Goal: Task Accomplishment & Management: Use online tool/utility

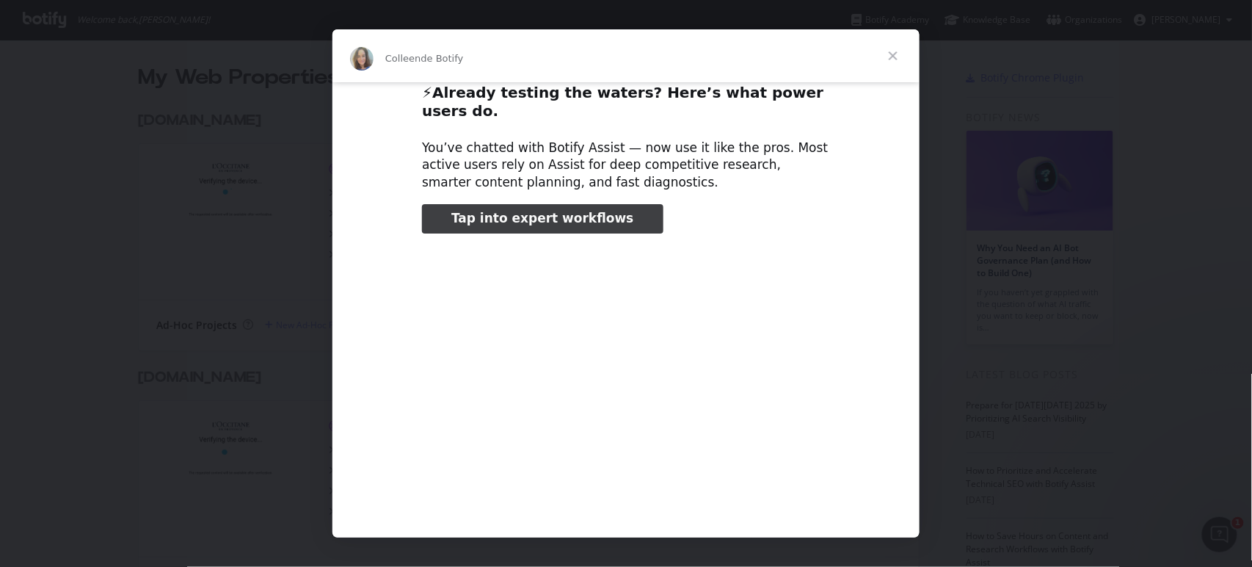
scroll to position [29, 0]
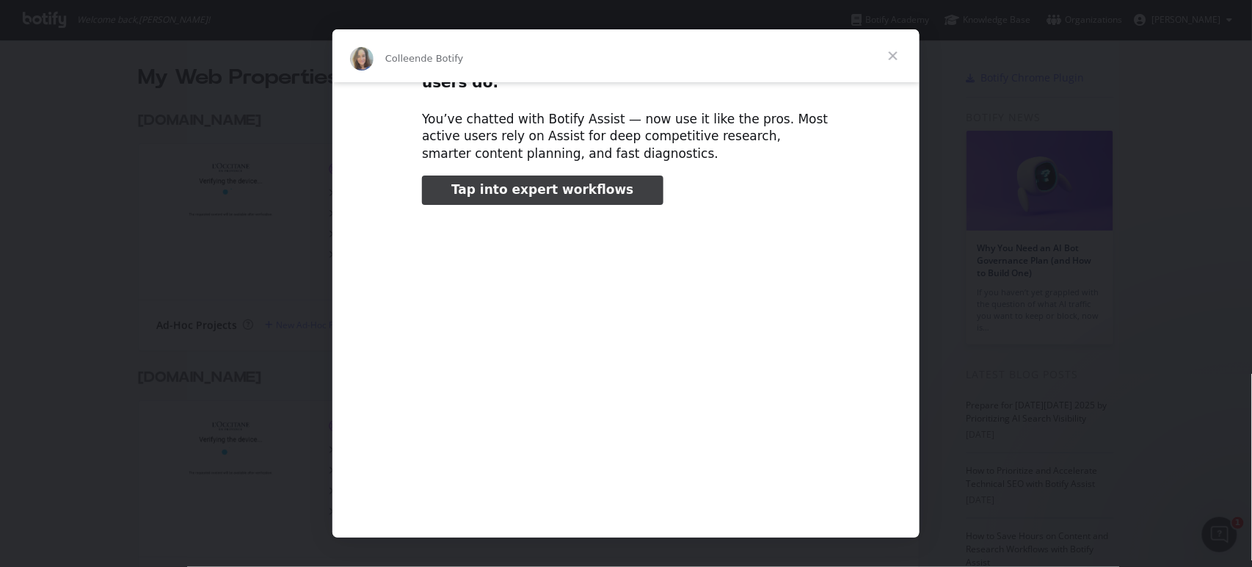
type input "1327231"
click at [893, 52] on span "Fermer" at bounding box center [893, 55] width 53 height 53
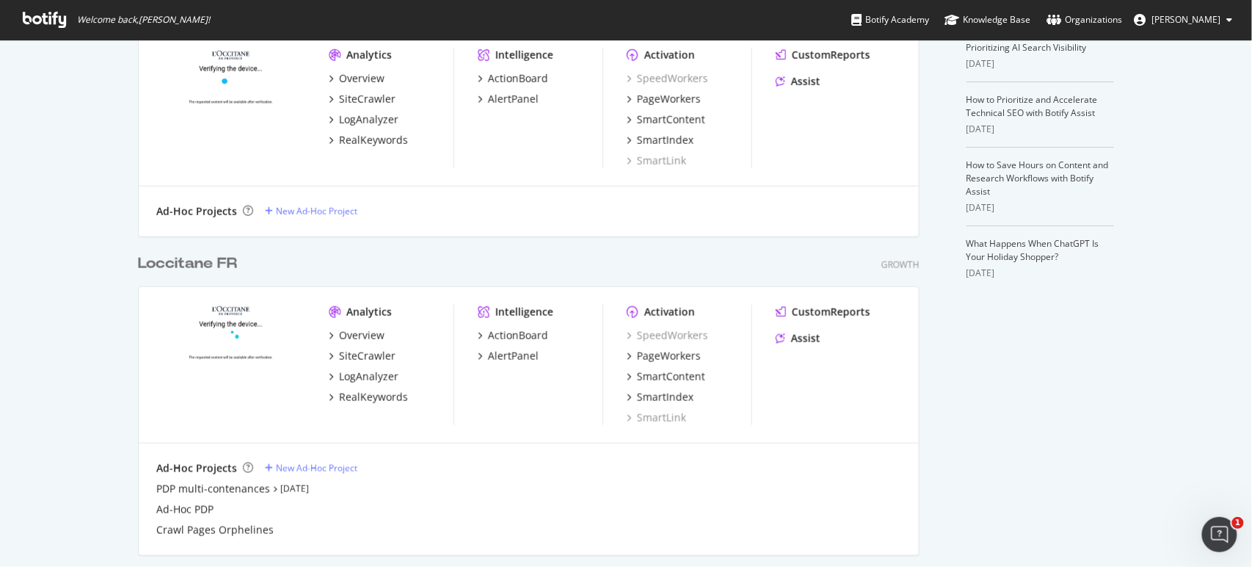
scroll to position [351, 0]
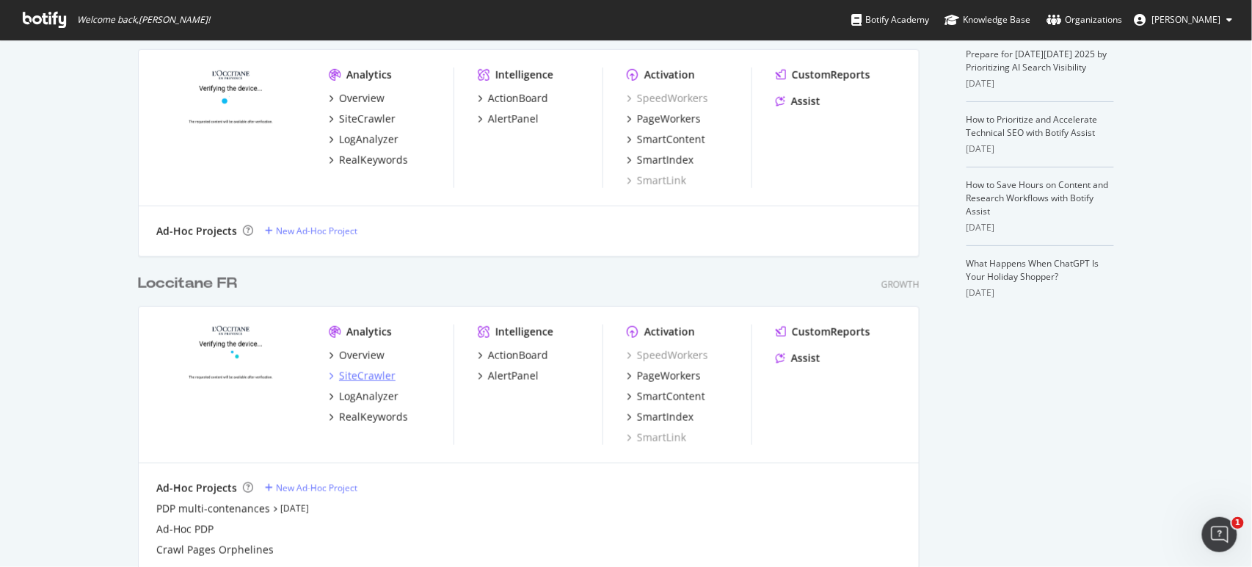
click at [370, 373] on div "SiteCrawler" at bounding box center [367, 375] width 57 height 15
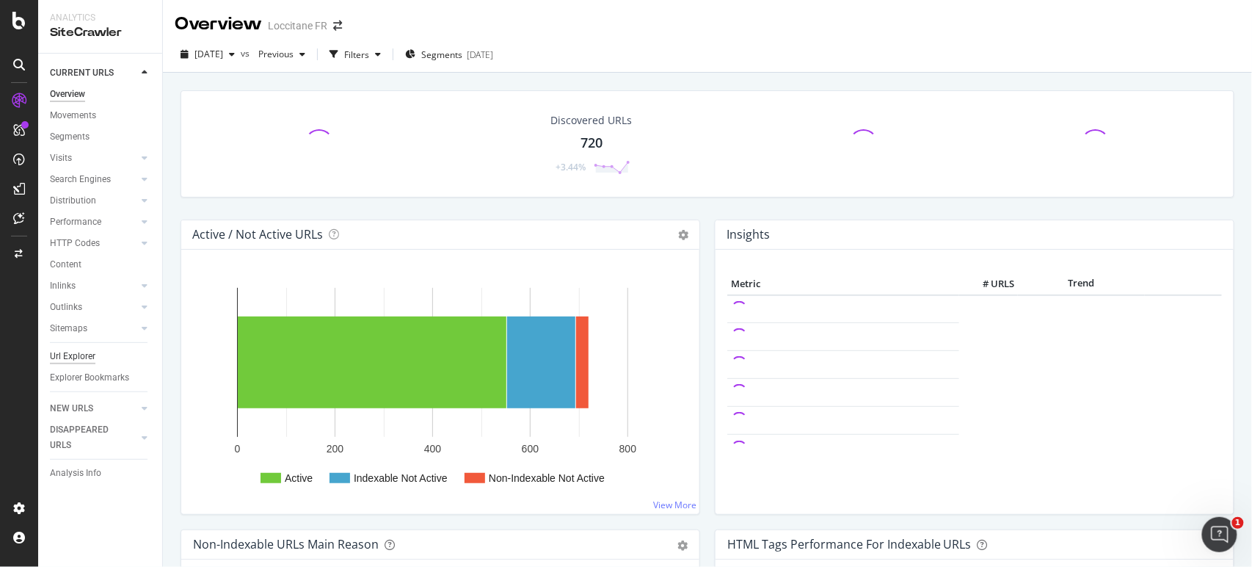
click at [70, 356] on div "Url Explorer" at bounding box center [73, 356] width 46 height 15
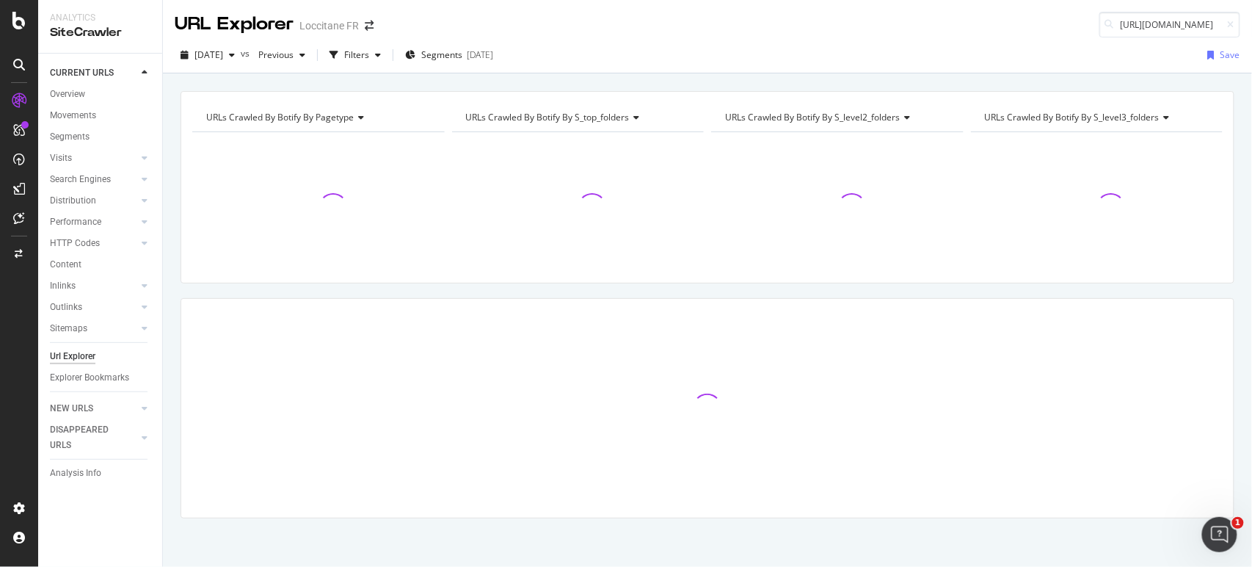
scroll to position [0, 170]
type input "https://fr.loccitane.com/cadeaux/recherche/calendriers-de-l-avent"
click at [1055, 49] on div "https://fr.loccitane.com/cadeaux/recherche/calendriers-de-l-avent" at bounding box center [1080, 43] width 282 height 12
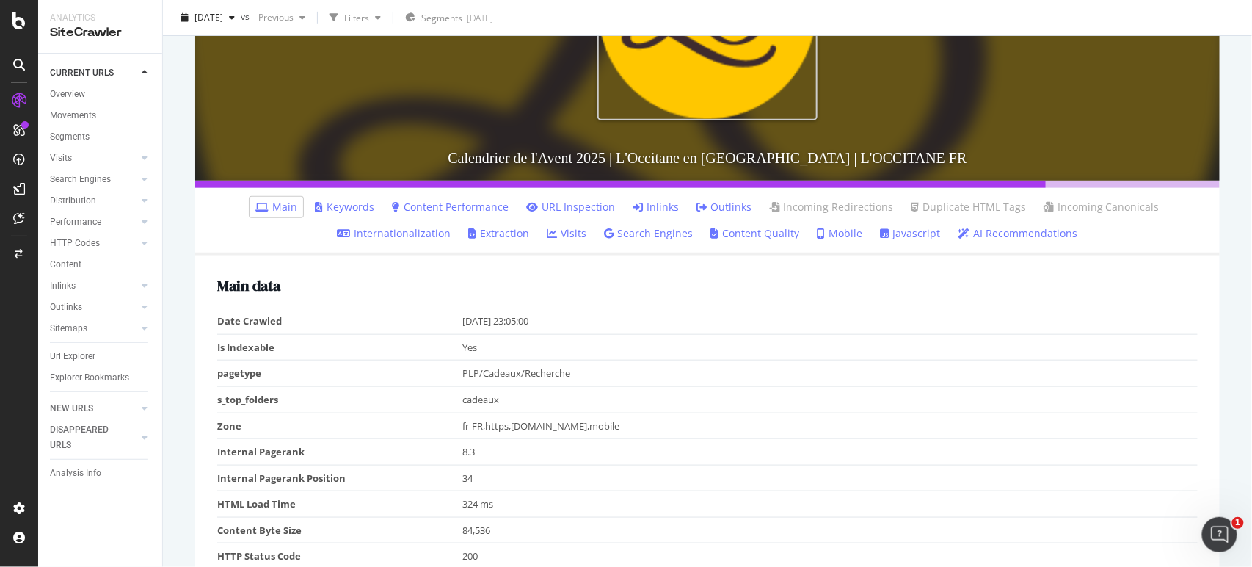
scroll to position [326, 0]
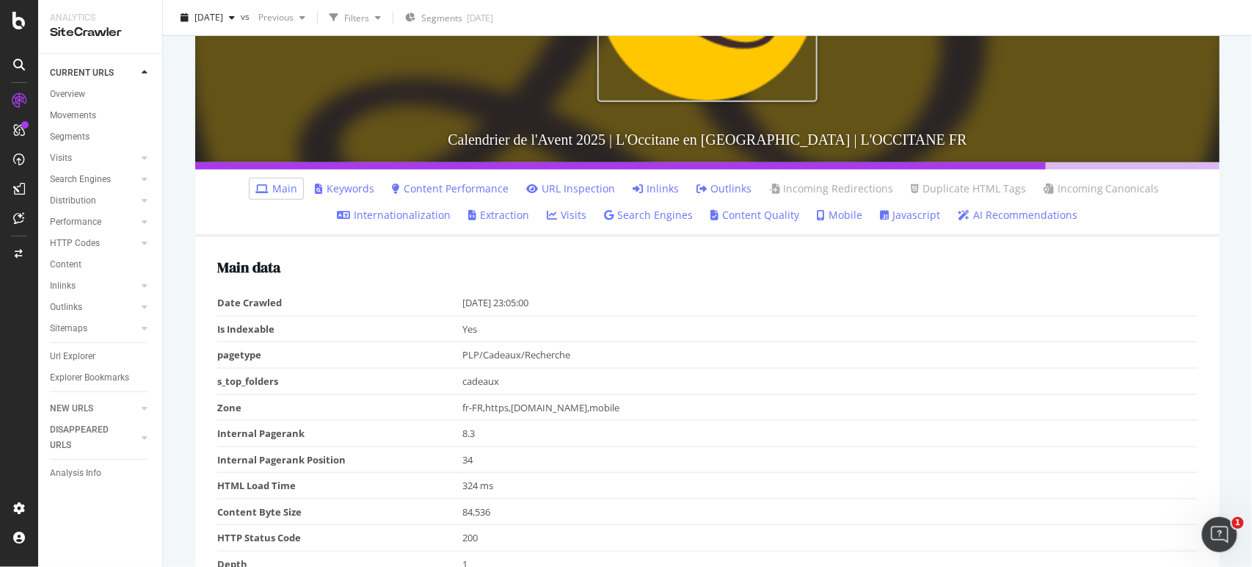
click at [653, 192] on link "Inlinks" at bounding box center [656, 188] width 46 height 15
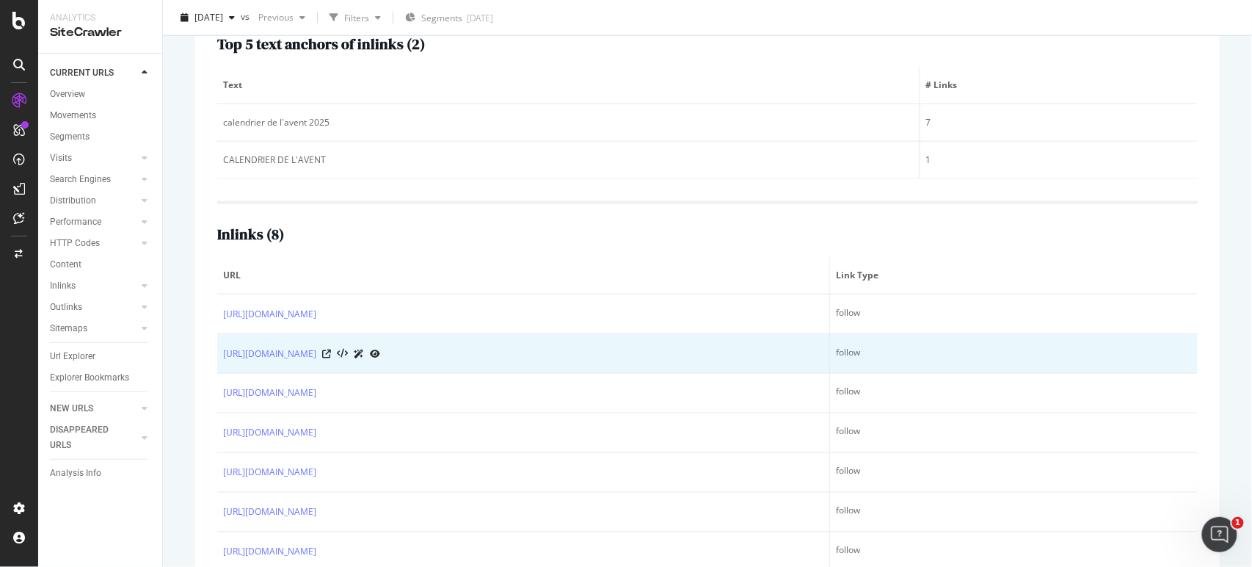
scroll to position [629, 0]
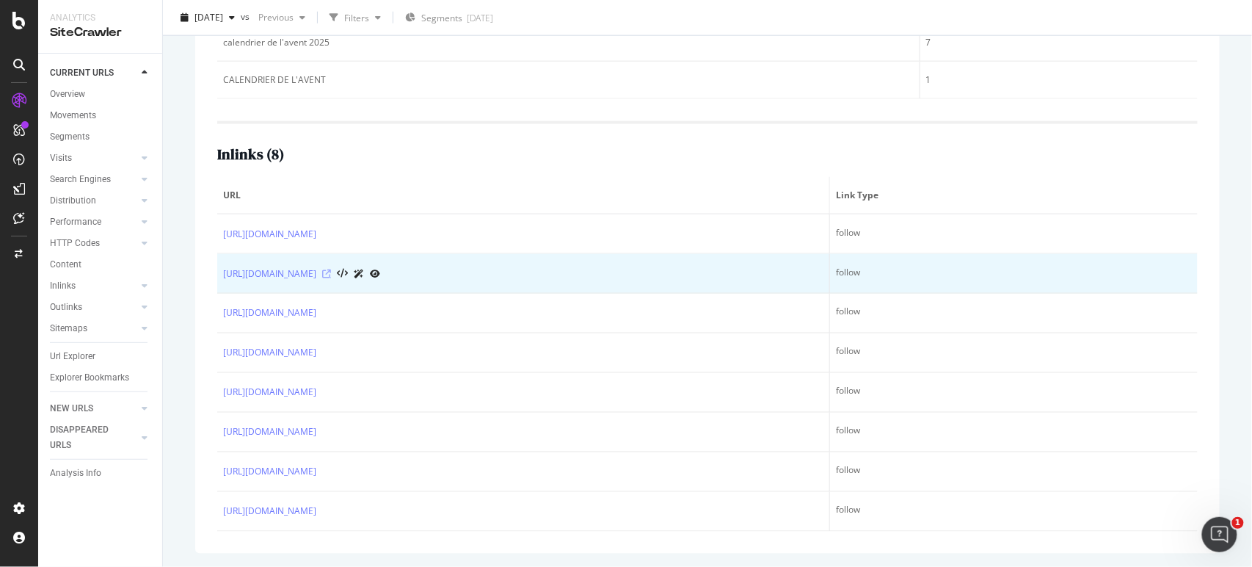
click at [331, 270] on icon at bounding box center [326, 273] width 9 height 9
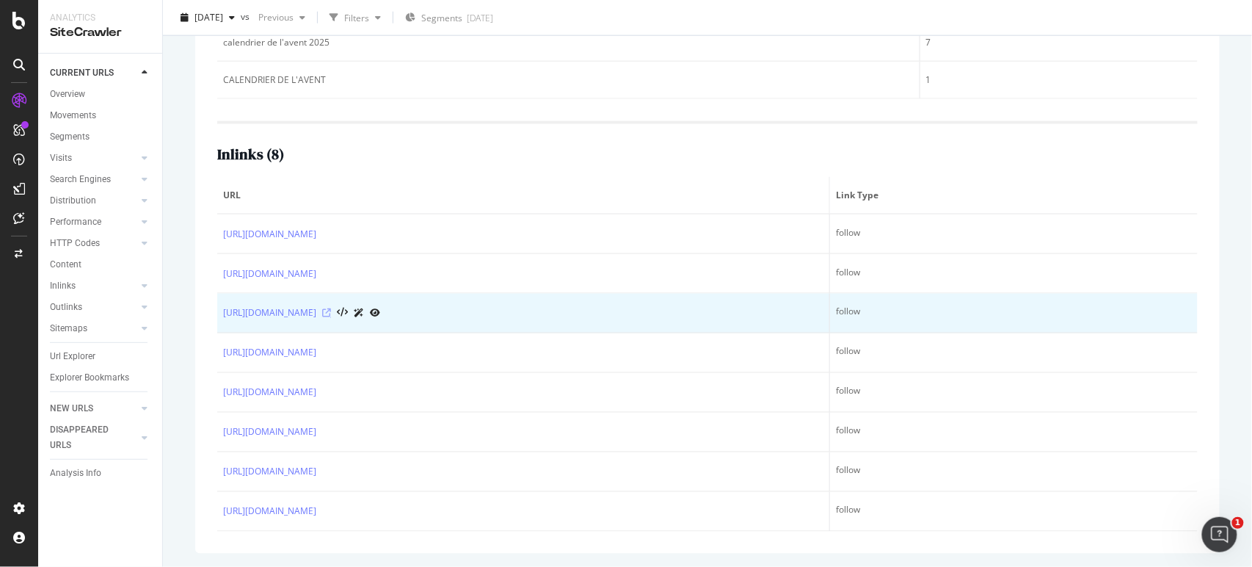
click at [331, 311] on icon at bounding box center [326, 313] width 9 height 9
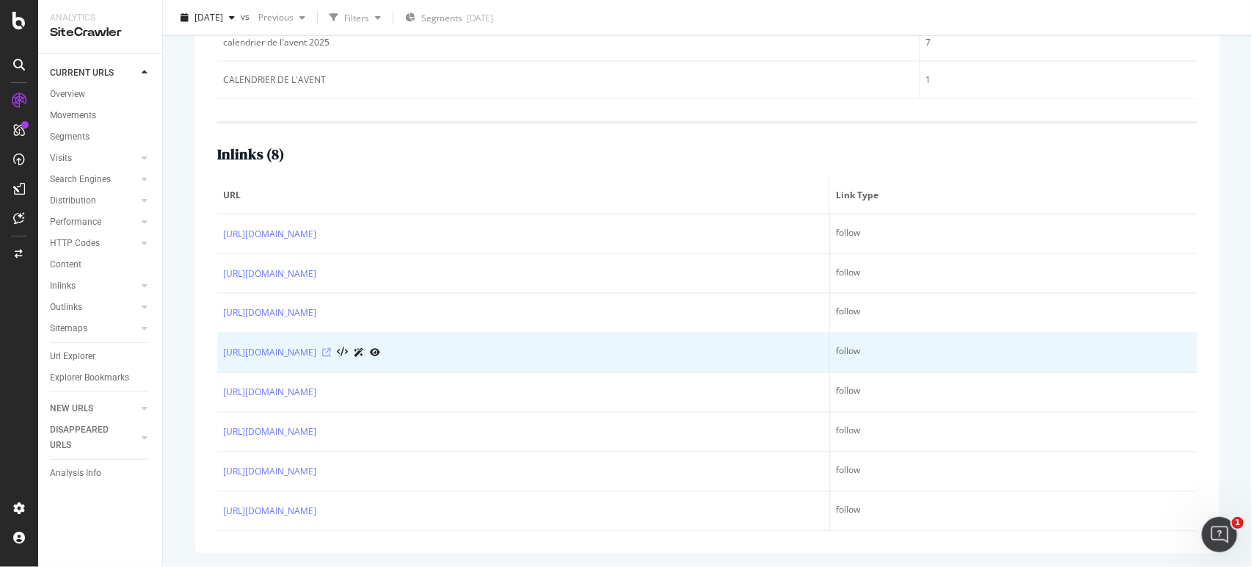
click at [331, 349] on icon at bounding box center [326, 353] width 9 height 9
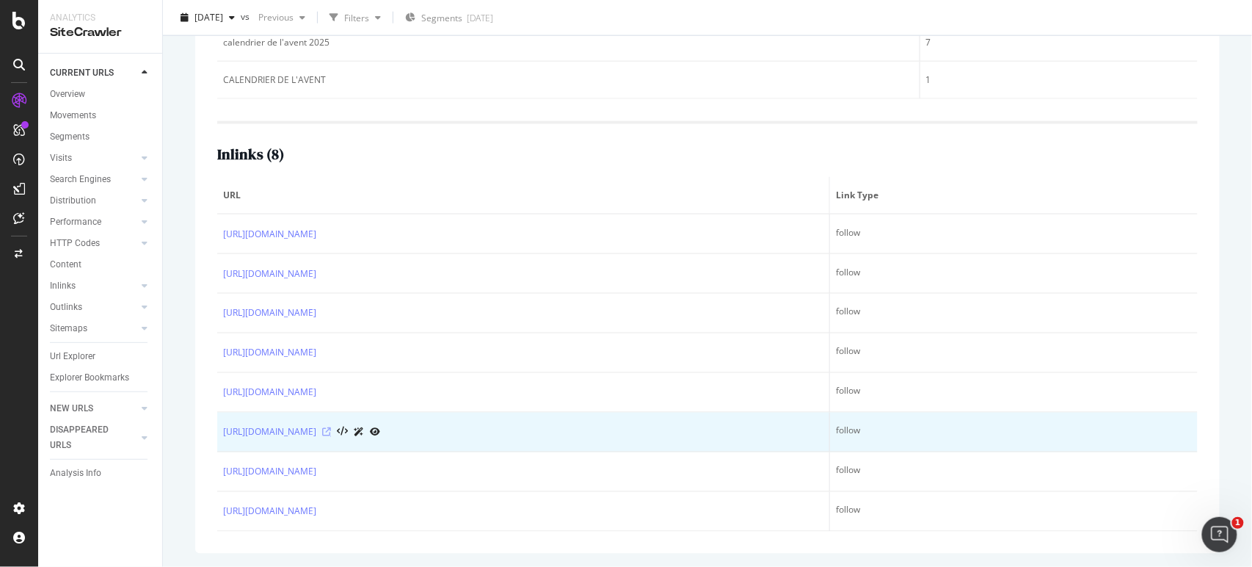
click at [331, 434] on icon at bounding box center [326, 432] width 9 height 9
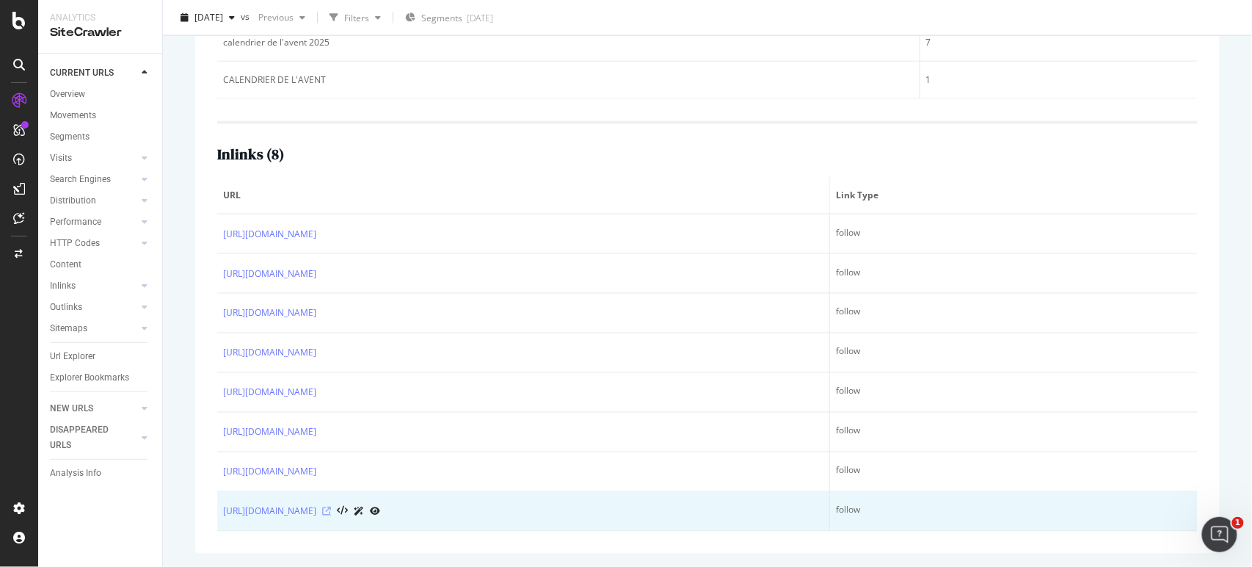
click at [331, 512] on icon at bounding box center [326, 511] width 9 height 9
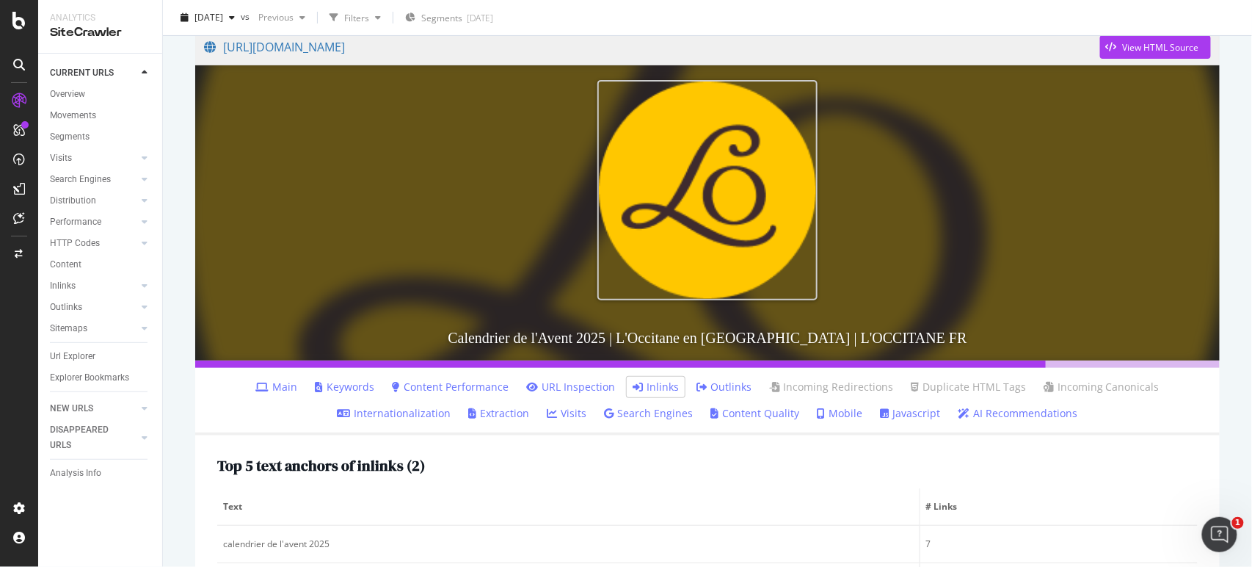
scroll to position [0, 0]
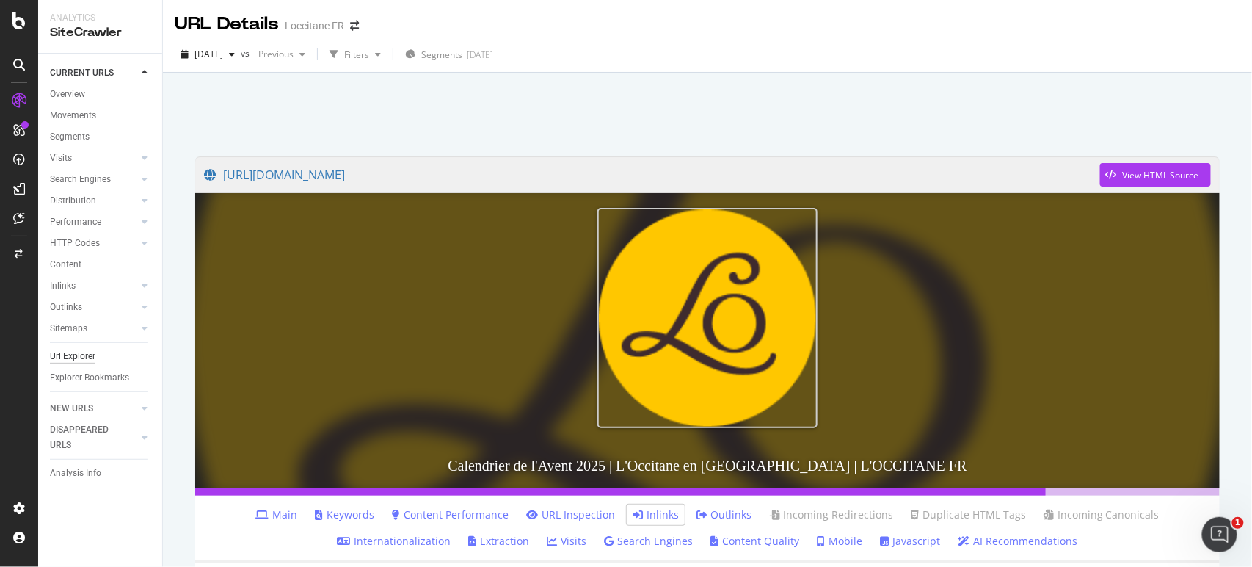
click at [86, 352] on div "Url Explorer" at bounding box center [73, 356] width 46 height 15
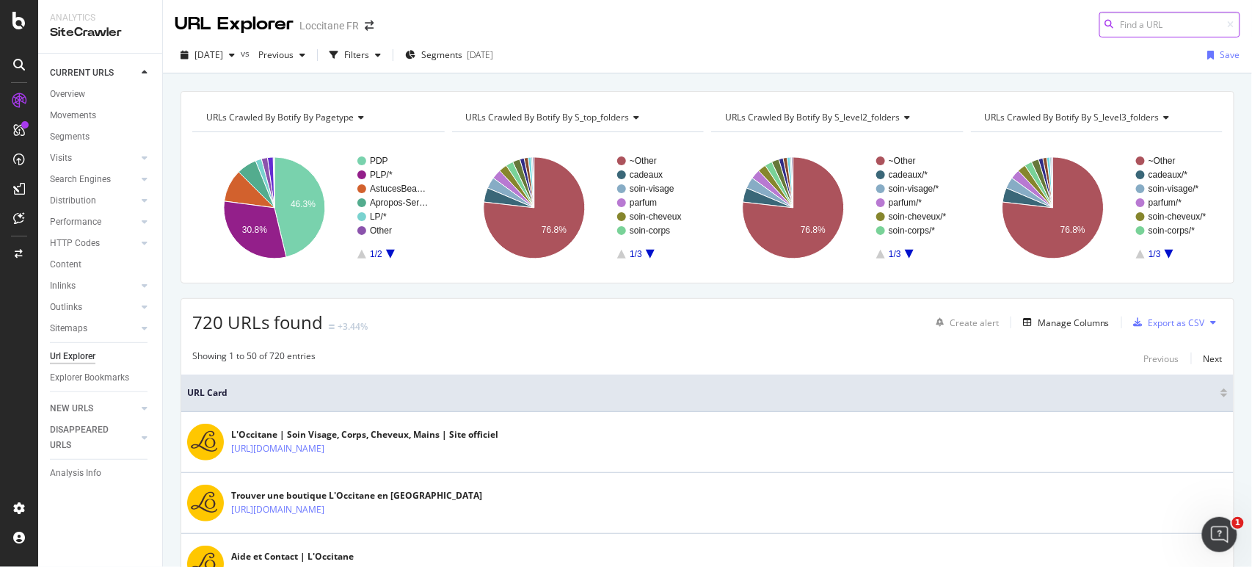
click at [1123, 19] on input at bounding box center [1169, 25] width 141 height 26
paste input "https://fr.loccitane.com/calendrier-de-lavent-beaute"
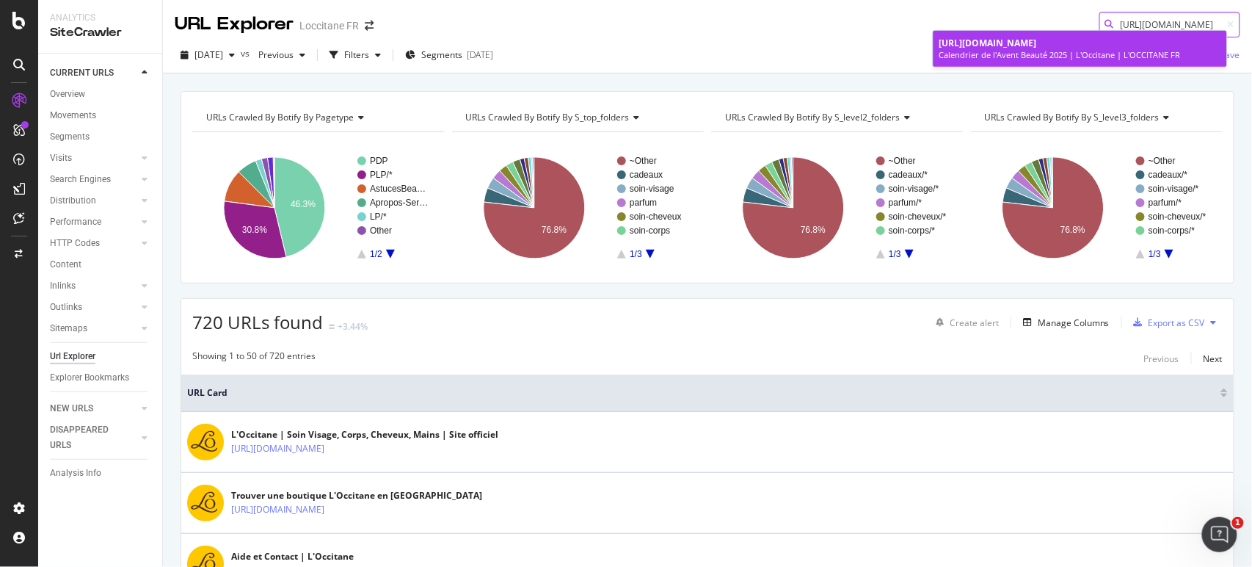
type input "https://fr.loccitane.com/calendrier-de-lavent-beaute"
click at [1102, 51] on div "Calendrier de l'Avent Beauté 2025 | L'Occitane | L'OCCITANE FR" at bounding box center [1080, 55] width 282 height 12
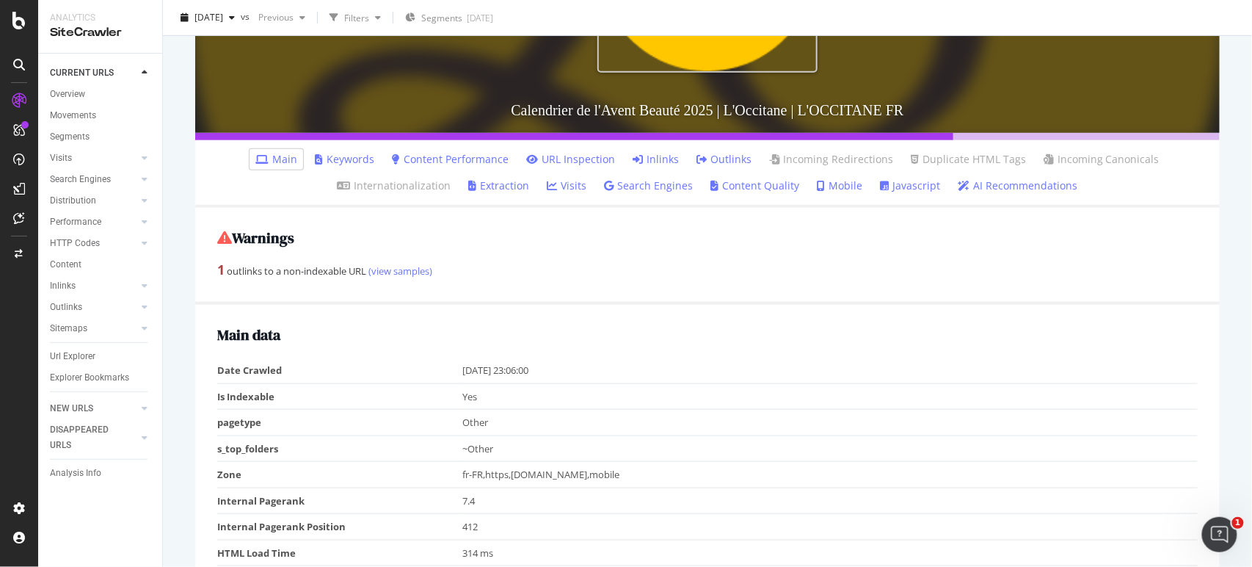
scroll to position [341, 0]
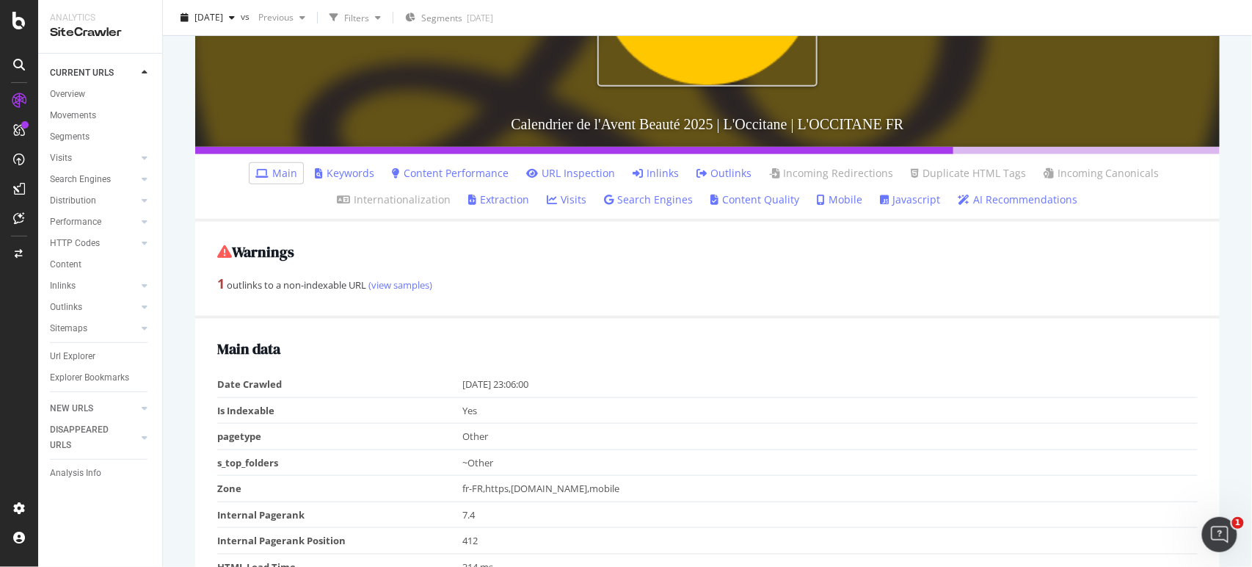
click at [665, 172] on link "Inlinks" at bounding box center [656, 173] width 46 height 15
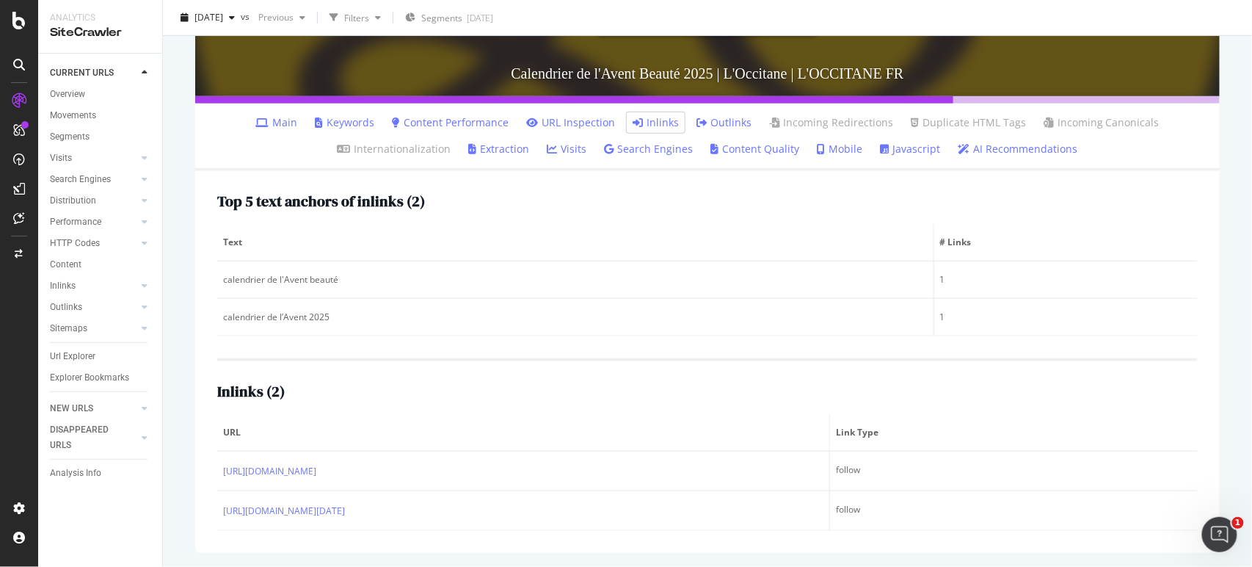
scroll to position [393, 0]
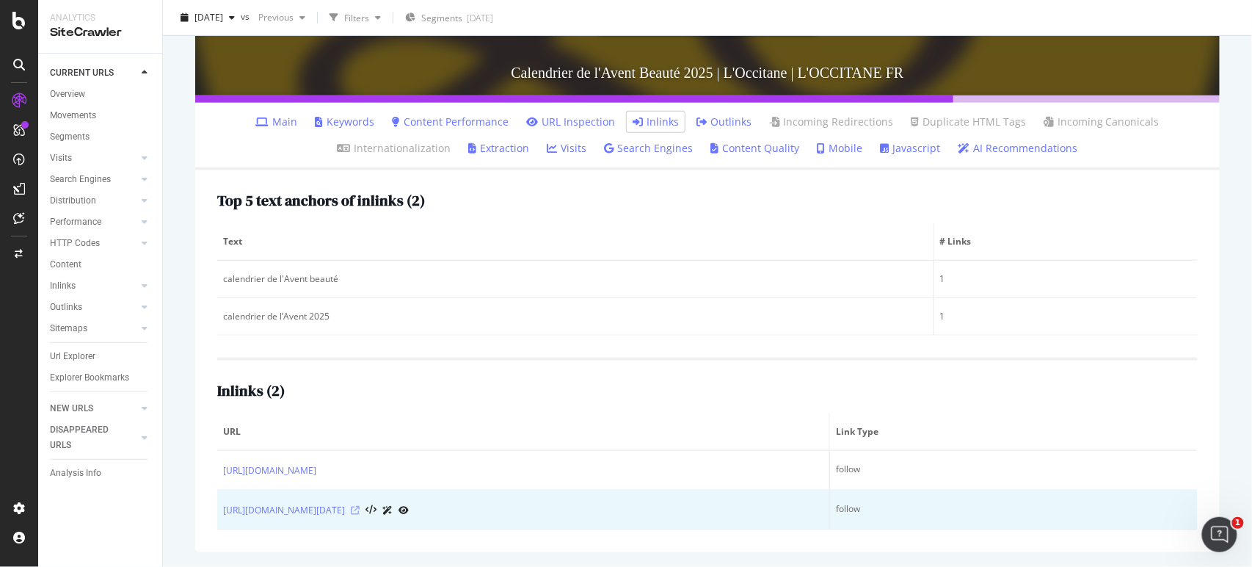
click at [360, 510] on icon at bounding box center [355, 510] width 9 height 9
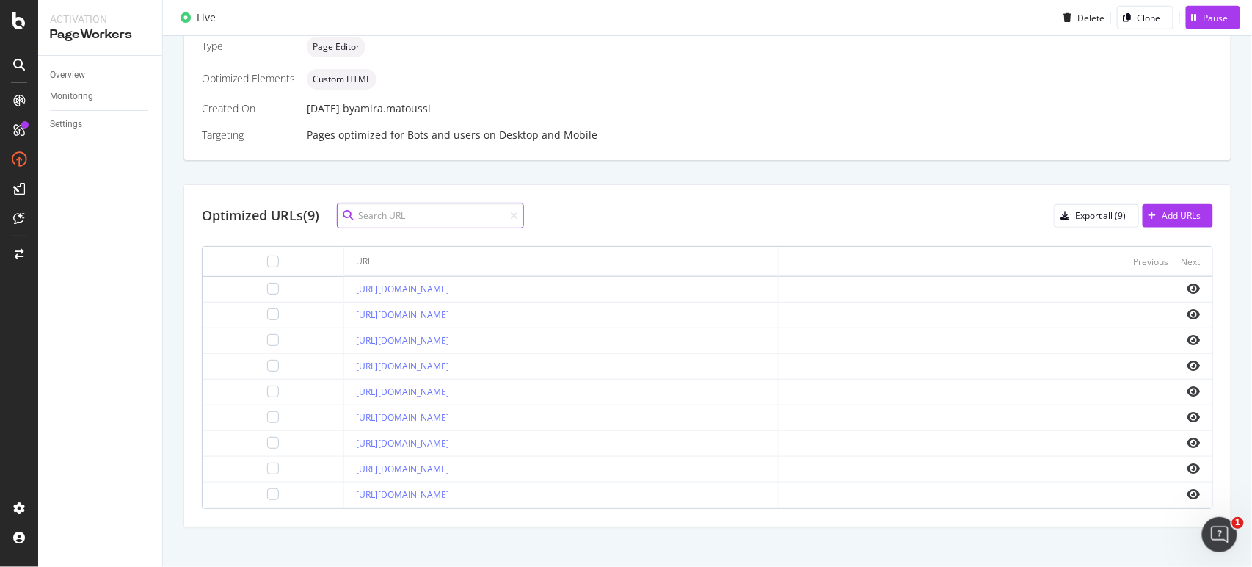
scroll to position [377, 0]
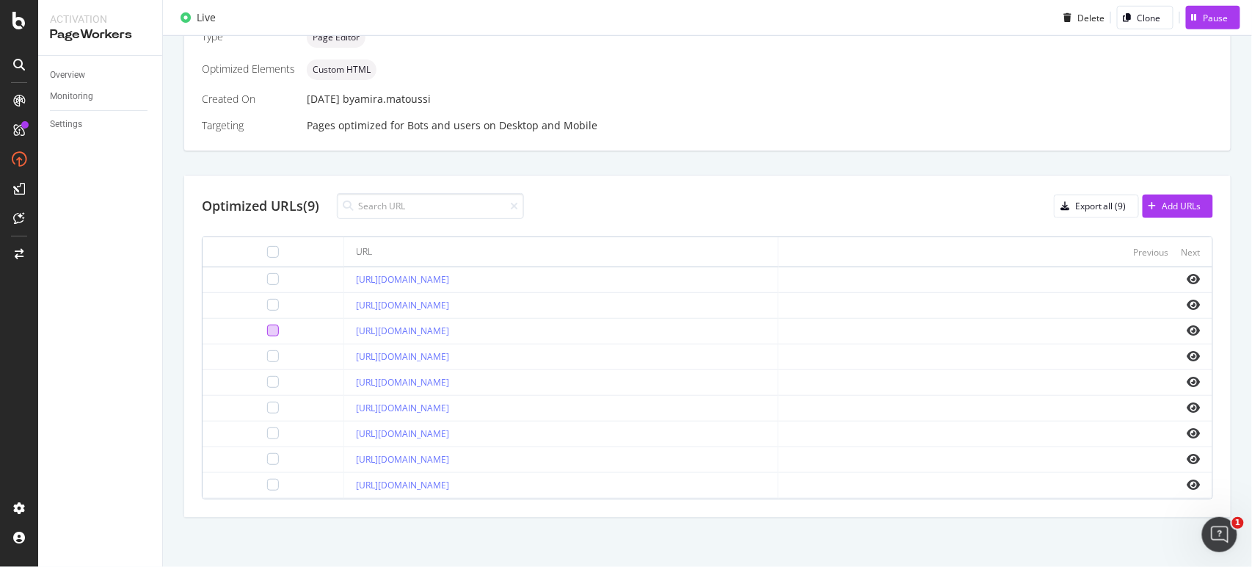
click at [267, 327] on div at bounding box center [273, 330] width 12 height 12
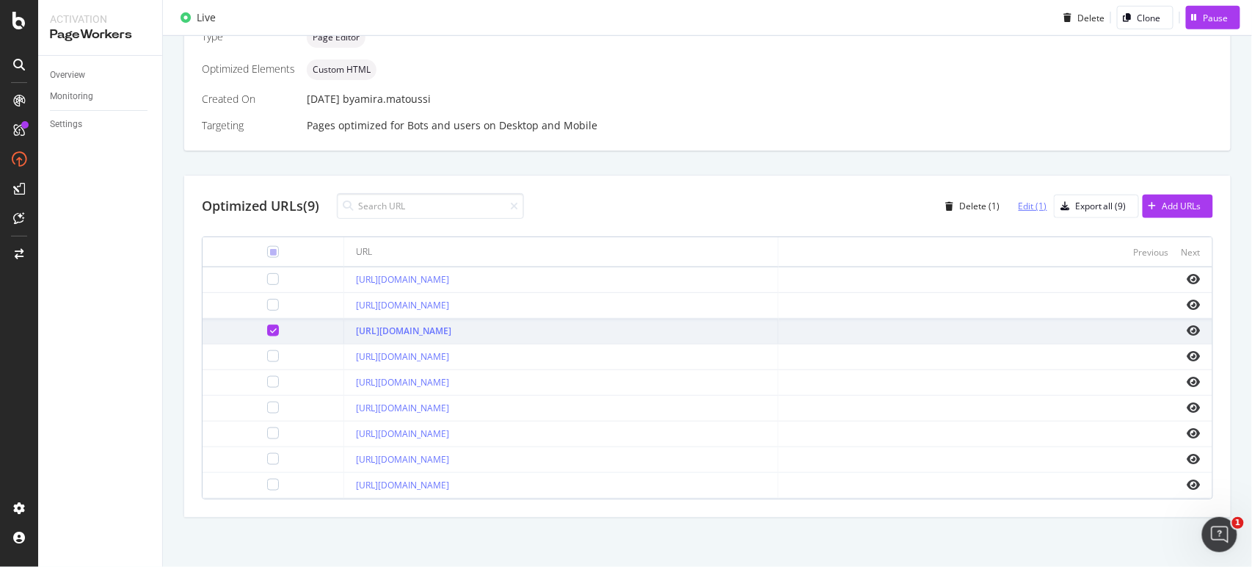
click at [1007, 201] on div "Edit (1)" at bounding box center [1027, 206] width 40 height 22
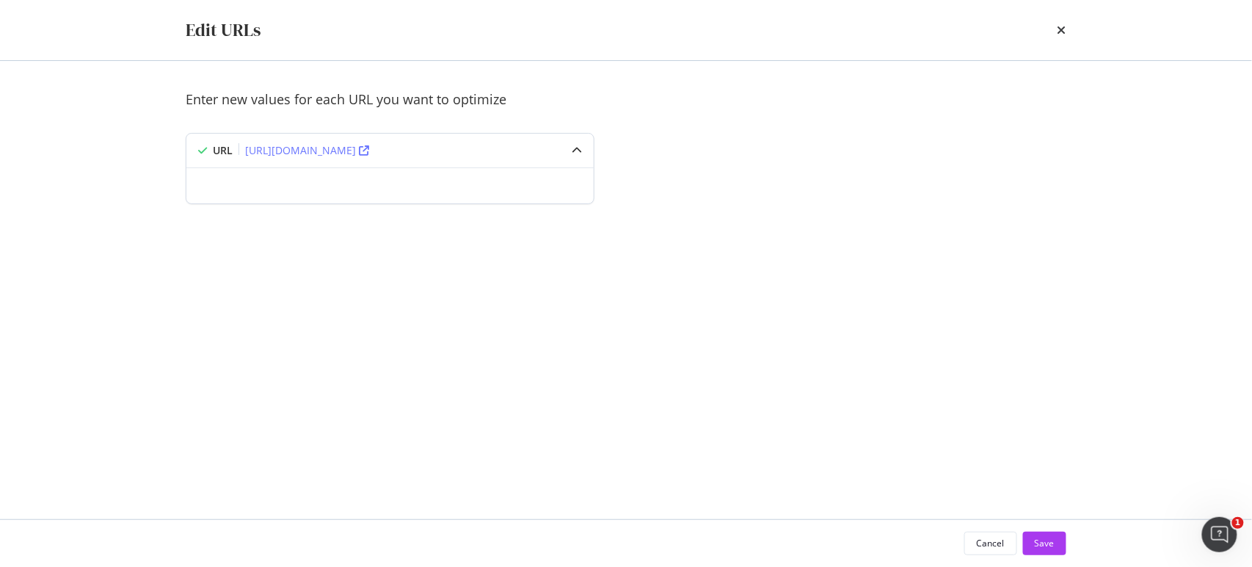
click at [576, 161] on div "modal" at bounding box center [577, 151] width 34 height 34
click at [576, 156] on div "modal" at bounding box center [577, 151] width 34 height 34
click at [1061, 26] on icon "times" at bounding box center [1062, 30] width 9 height 12
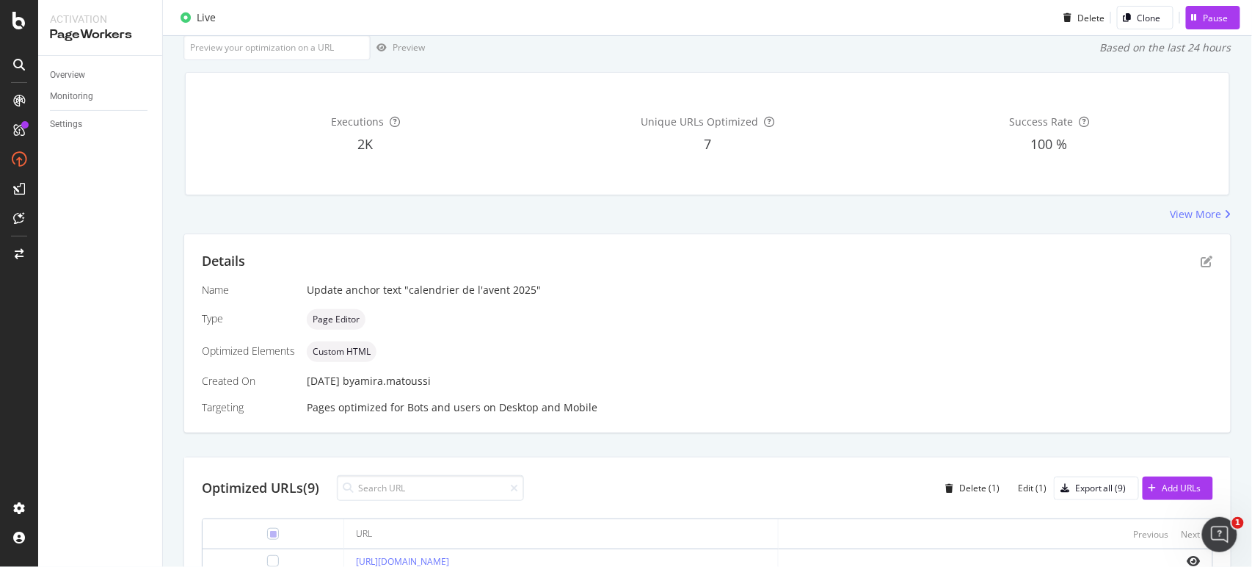
scroll to position [51, 0]
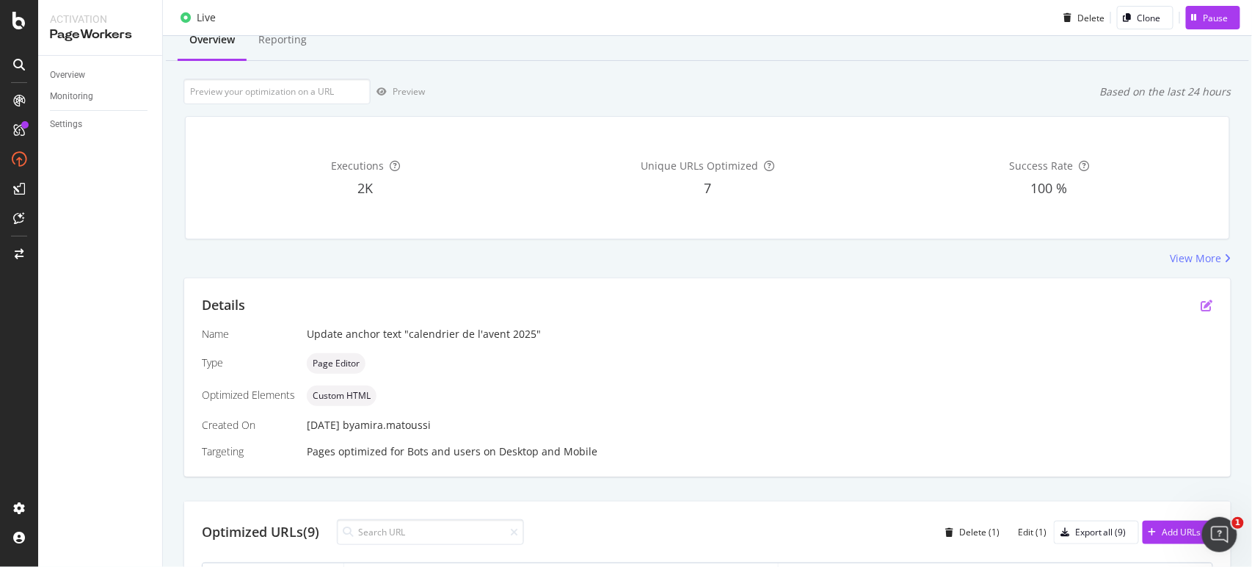
drag, startPoint x: 1049, startPoint y: 200, endPoint x: 1196, endPoint y: 307, distance: 181.3
click at [1201, 307] on icon "pen-to-square" at bounding box center [1207, 305] width 12 height 12
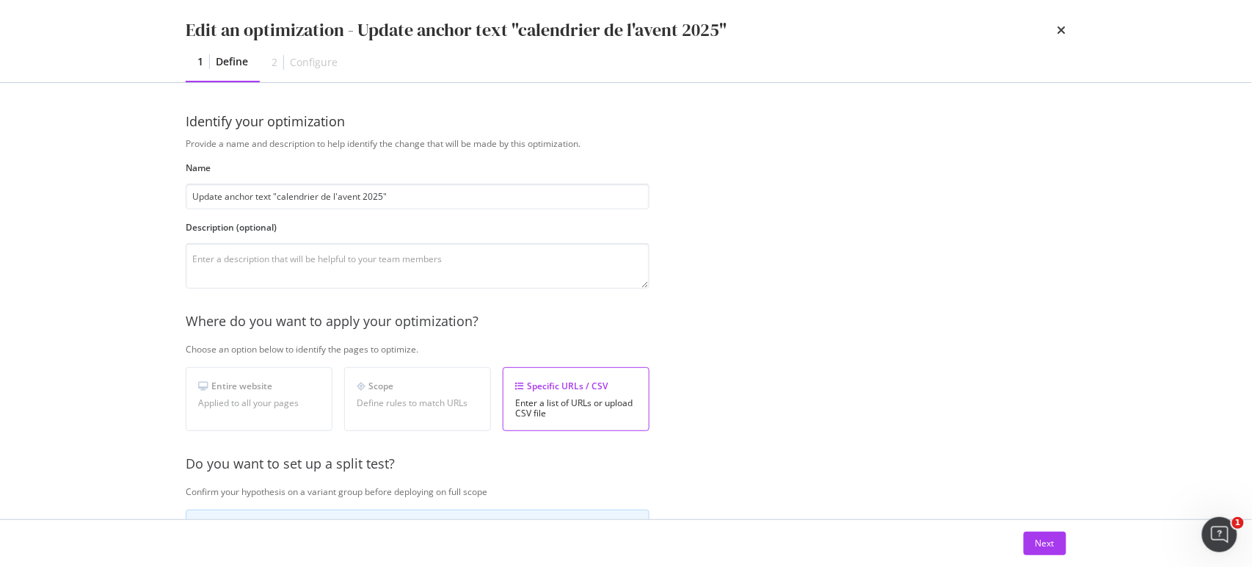
click at [1196, 307] on div "Edit an optimization - Update anchor text "calendrier de l'avent 2025" 1 Define…" at bounding box center [626, 283] width 1252 height 567
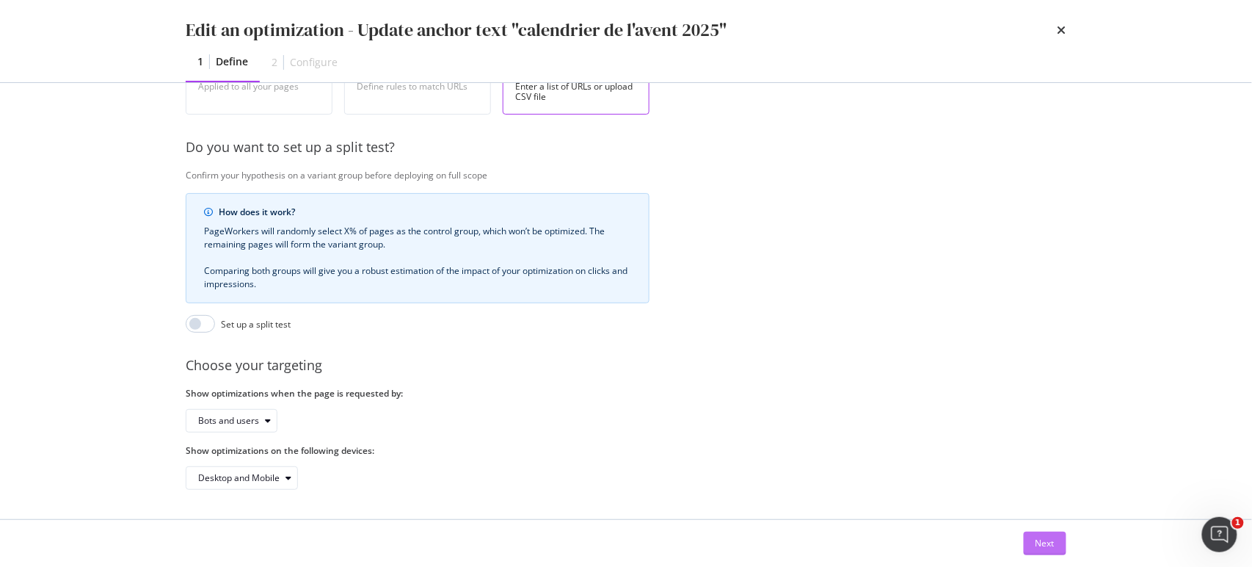
click at [1054, 543] on div "Next" at bounding box center [1045, 543] width 19 height 12
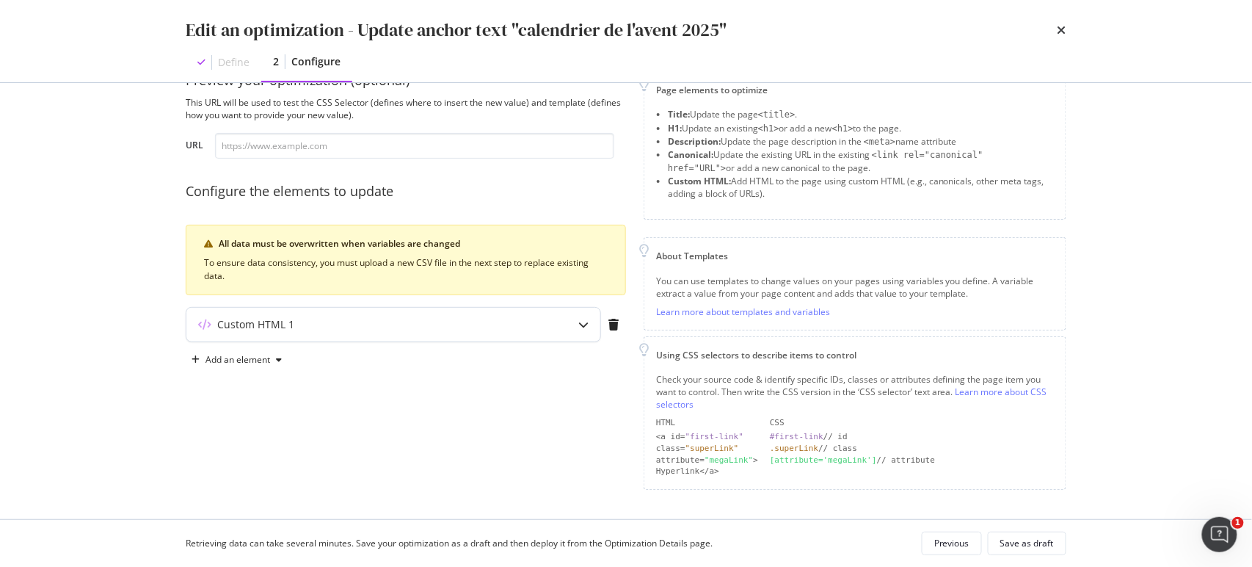
scroll to position [37, 0]
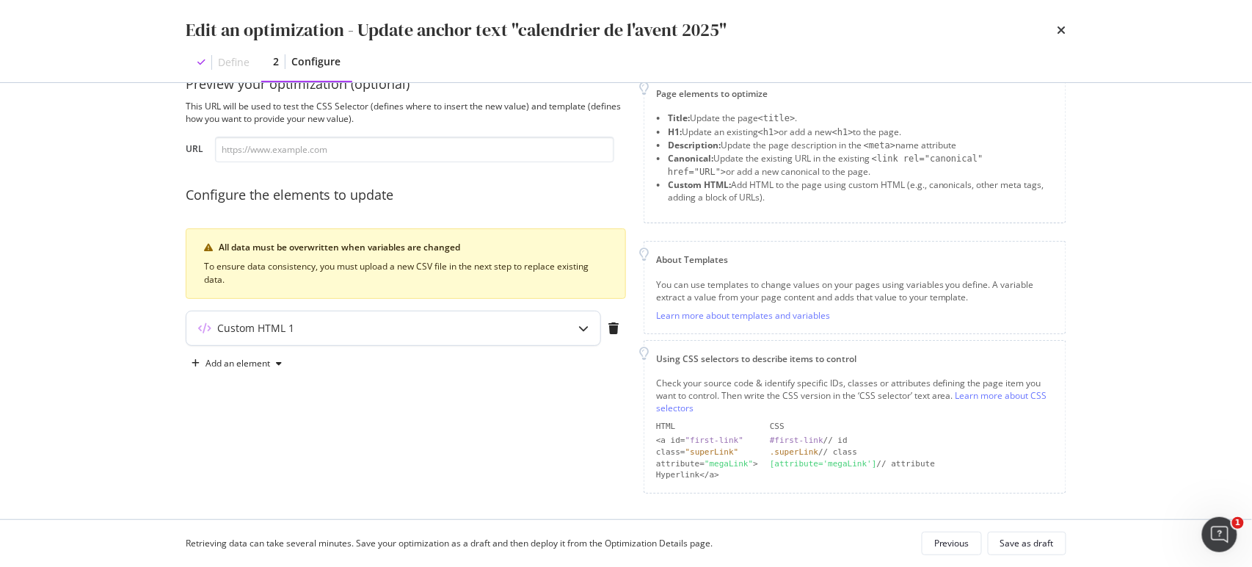
click at [561, 334] on div "Custom HTML 1" at bounding box center [393, 328] width 414 height 34
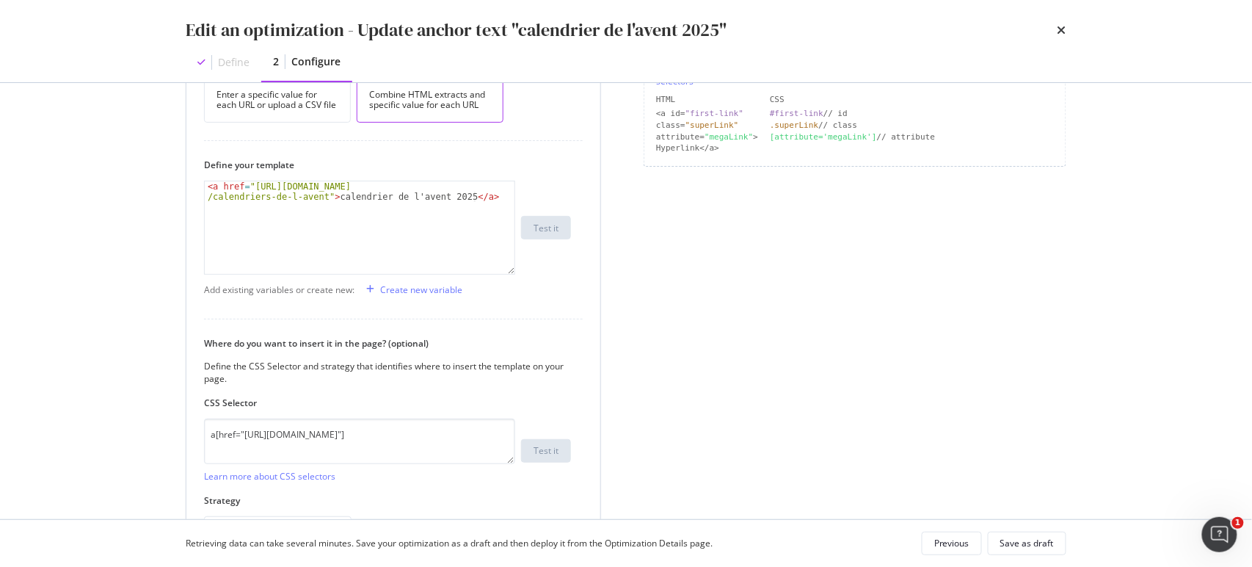
scroll to position [460, 0]
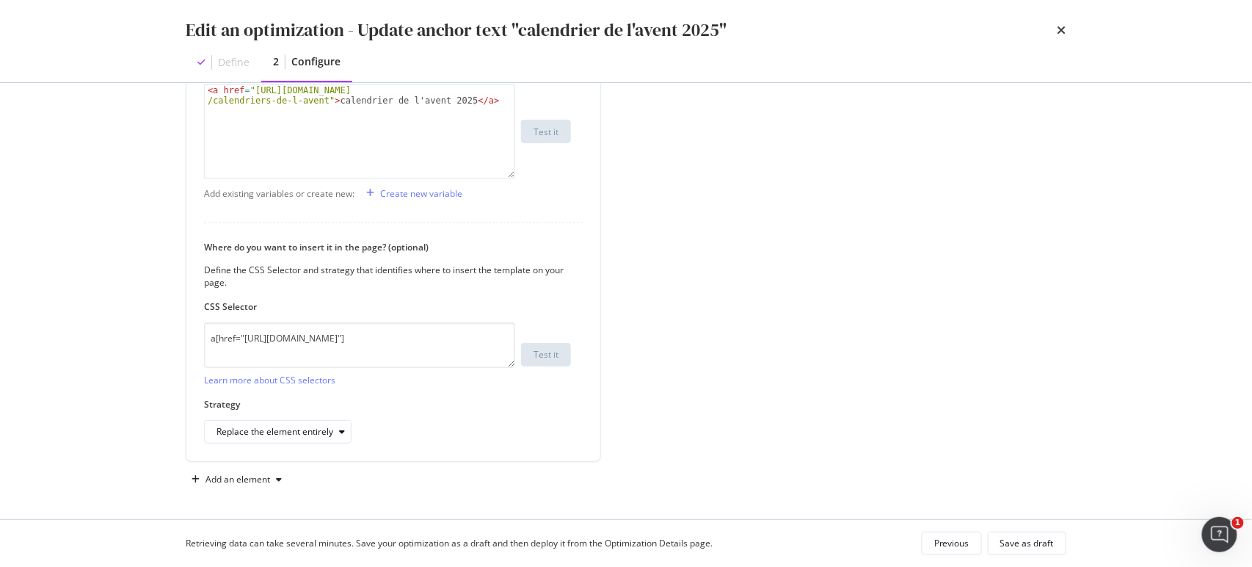
click at [1067, 34] on div "Edit an optimization - Update anchor text "calendrier de l'avent 2025" Define 2…" at bounding box center [625, 41] width 939 height 82
click at [1065, 28] on icon "times" at bounding box center [1062, 30] width 9 height 12
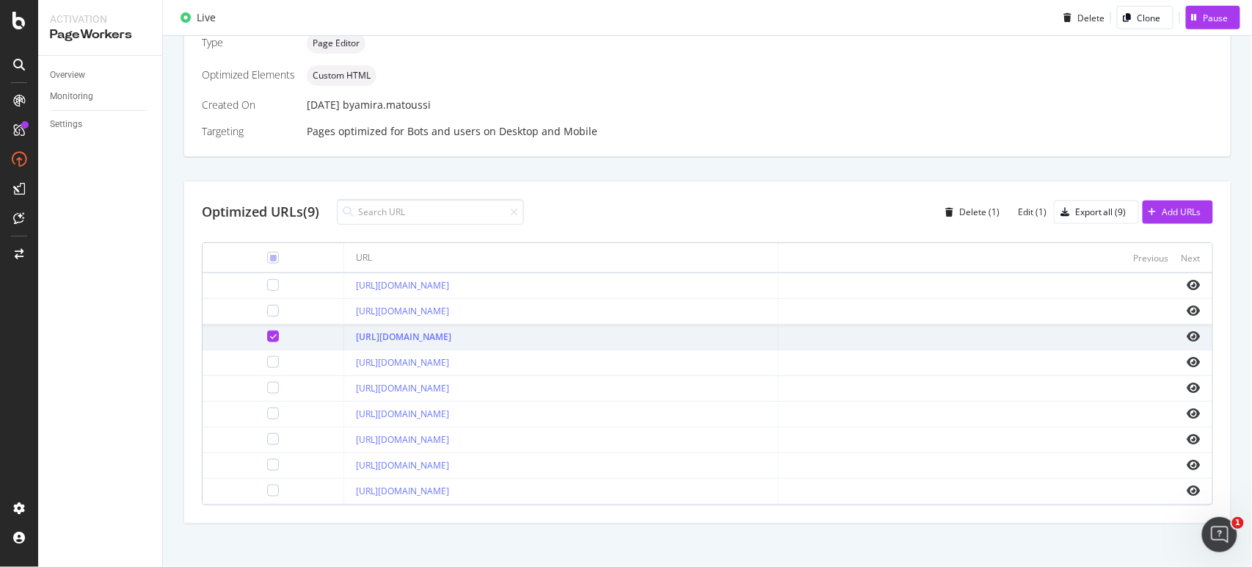
scroll to position [377, 0]
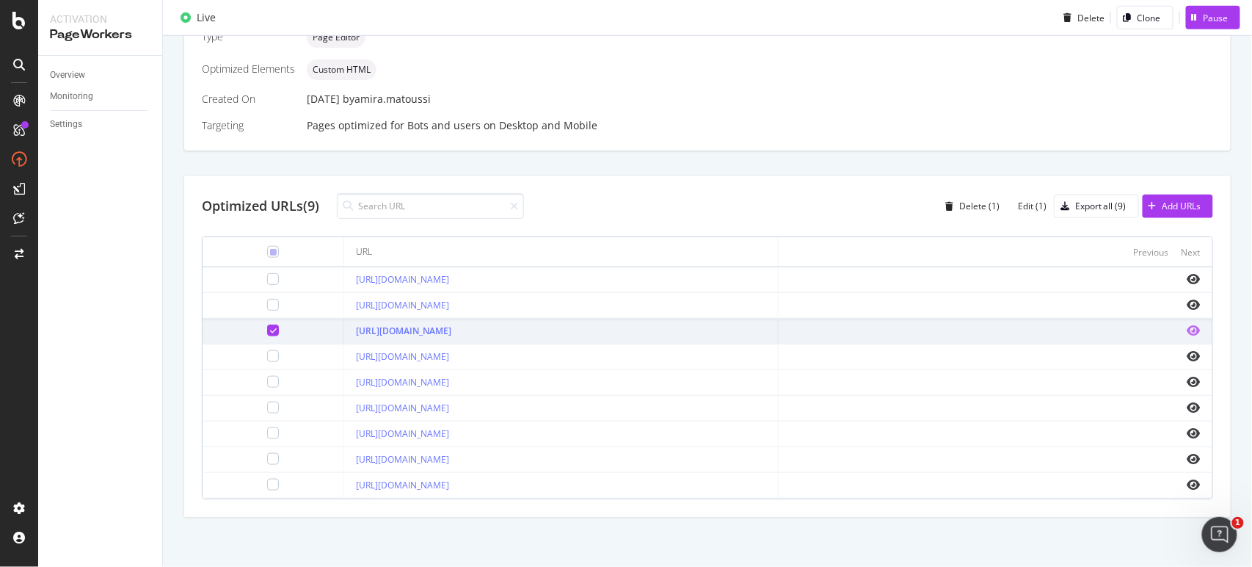
click at [1187, 327] on icon "eye" at bounding box center [1193, 330] width 13 height 12
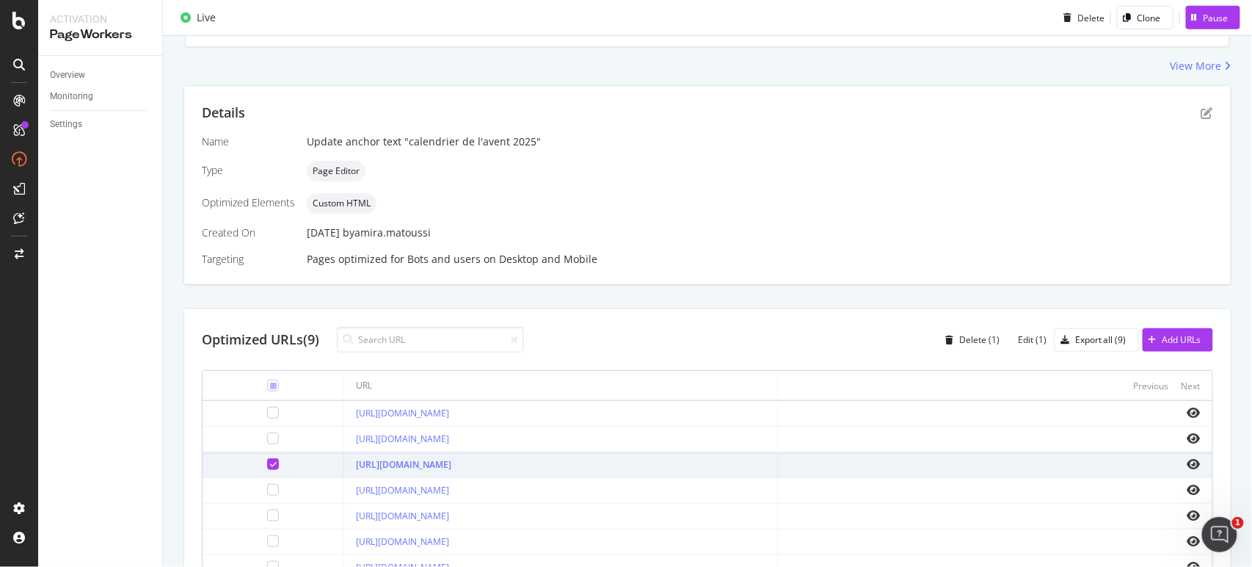
scroll to position [159, 0]
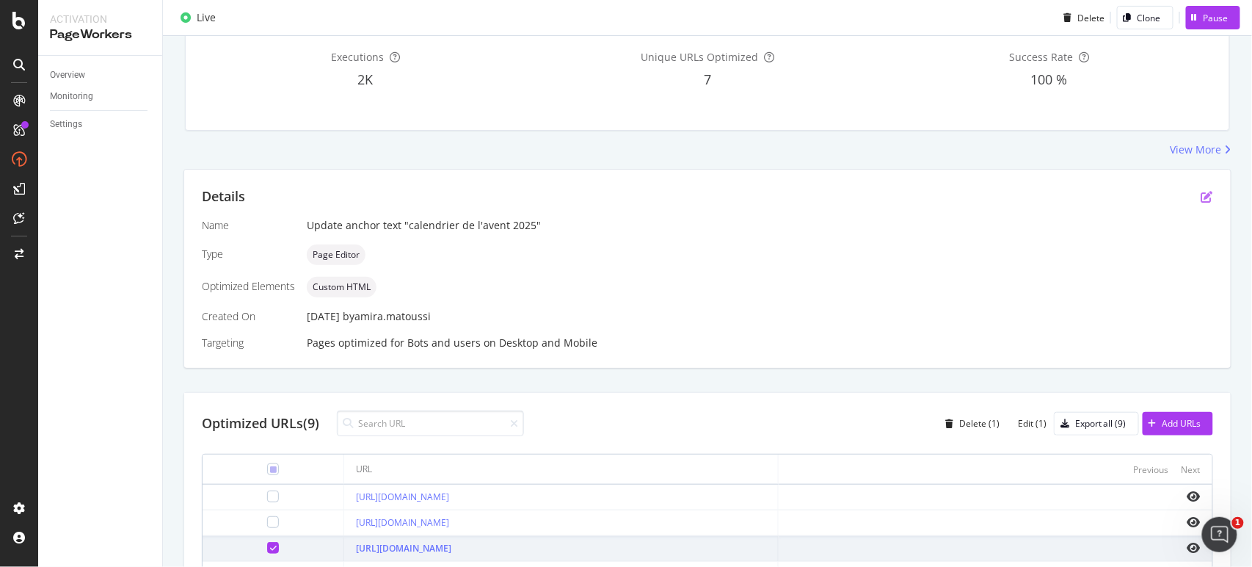
click at [1201, 196] on icon "pen-to-square" at bounding box center [1207, 197] width 12 height 12
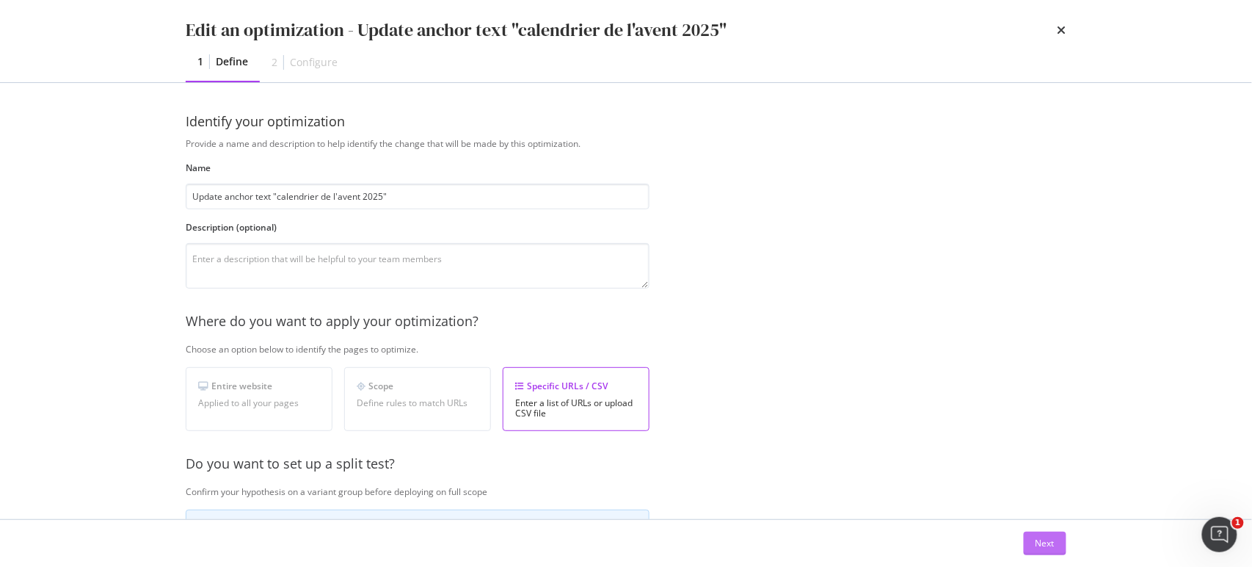
click at [1055, 542] on button "Next" at bounding box center [1045, 542] width 43 height 23
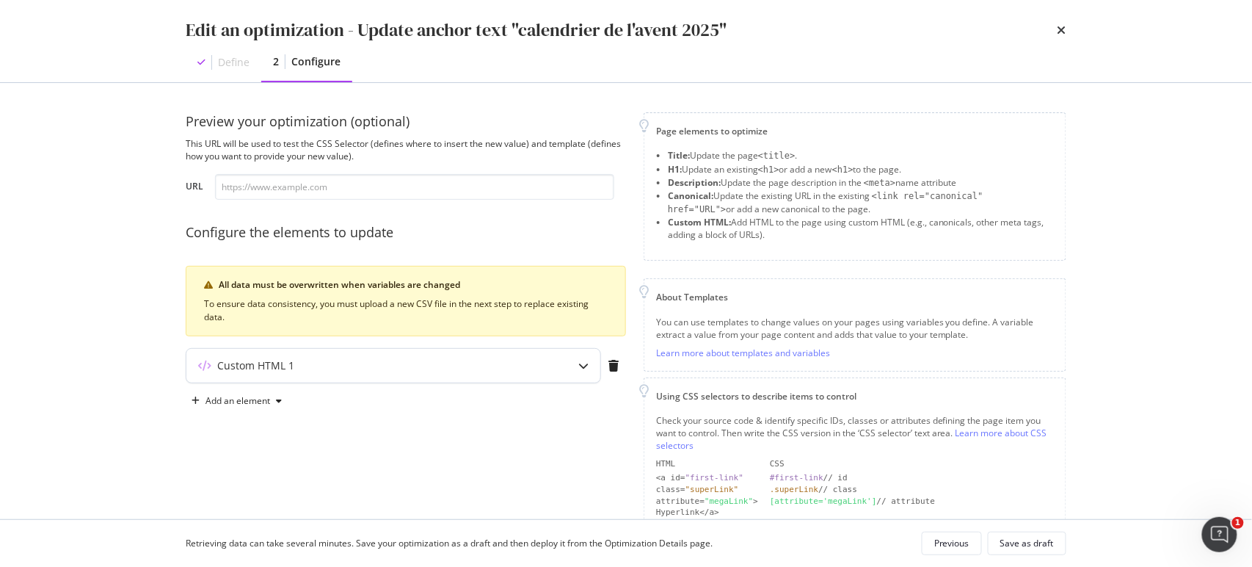
click at [579, 361] on icon "modal" at bounding box center [583, 365] width 10 height 10
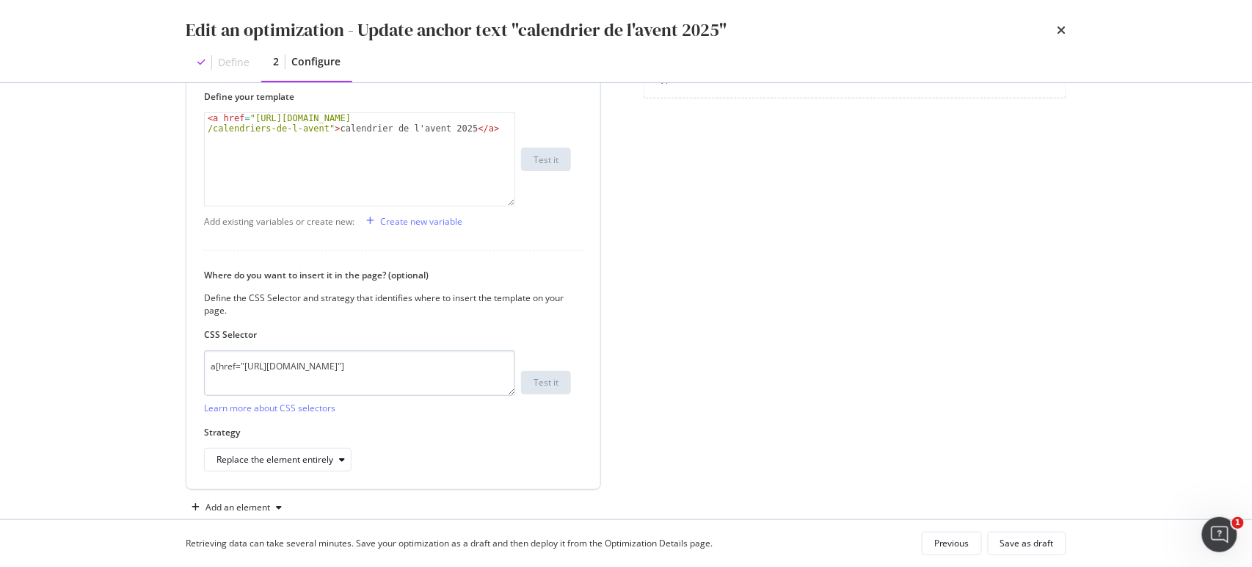
scroll to position [434, 0]
type textarea "<a href="https://fr.loccitane.com/cadeaux/recherche/calendriers-de-l-avent">cal…"
drag, startPoint x: 320, startPoint y: 123, endPoint x: 251, endPoint y: 119, distance: 69.1
click at [251, 119] on div "< a href = "https://fr.loccitane.com/cadeaux/recherche /calendriers-de-l-avent"…" at bounding box center [360, 178] width 310 height 134
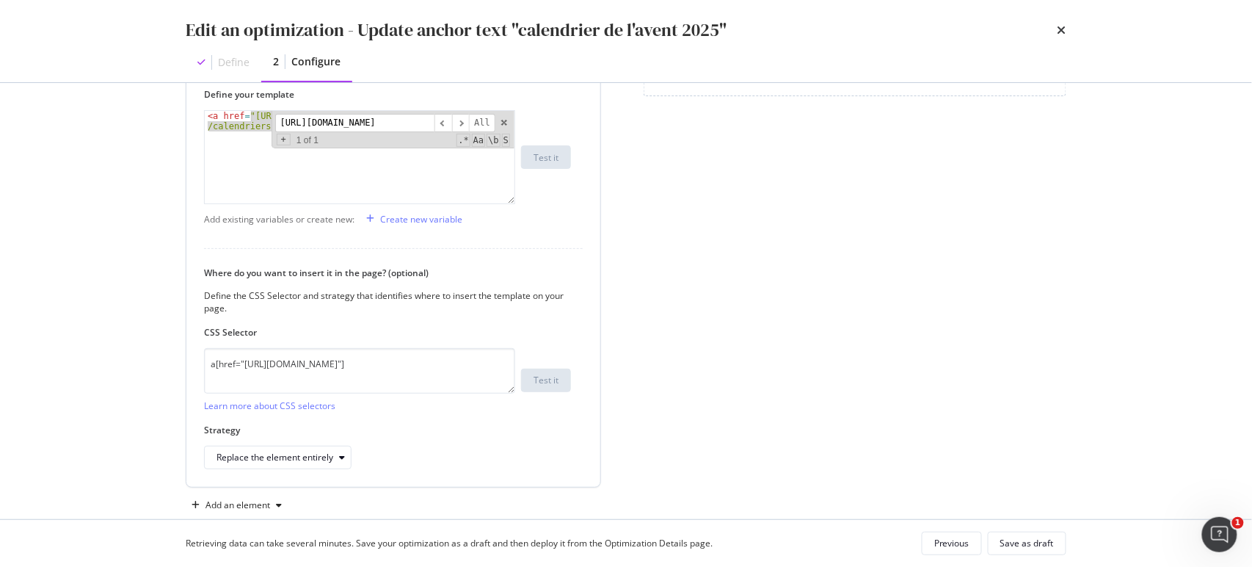
scroll to position [0, 0]
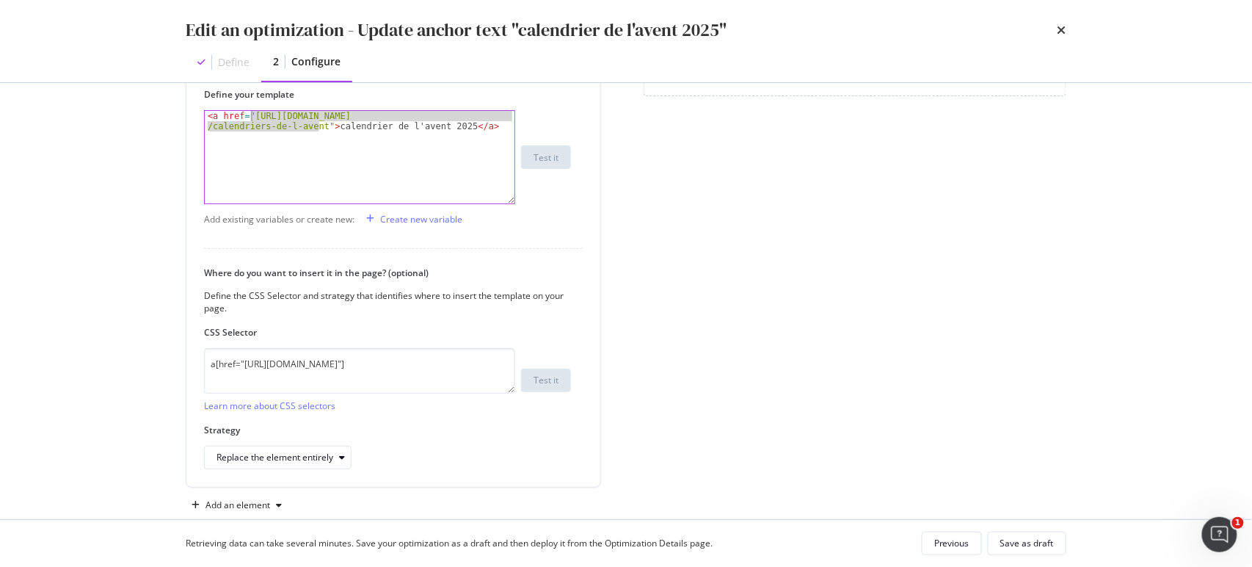
click at [725, 265] on div "Page elements to optimize Title: Update the page <title> . H1: Update an existi…" at bounding box center [855, 97] width 423 height 839
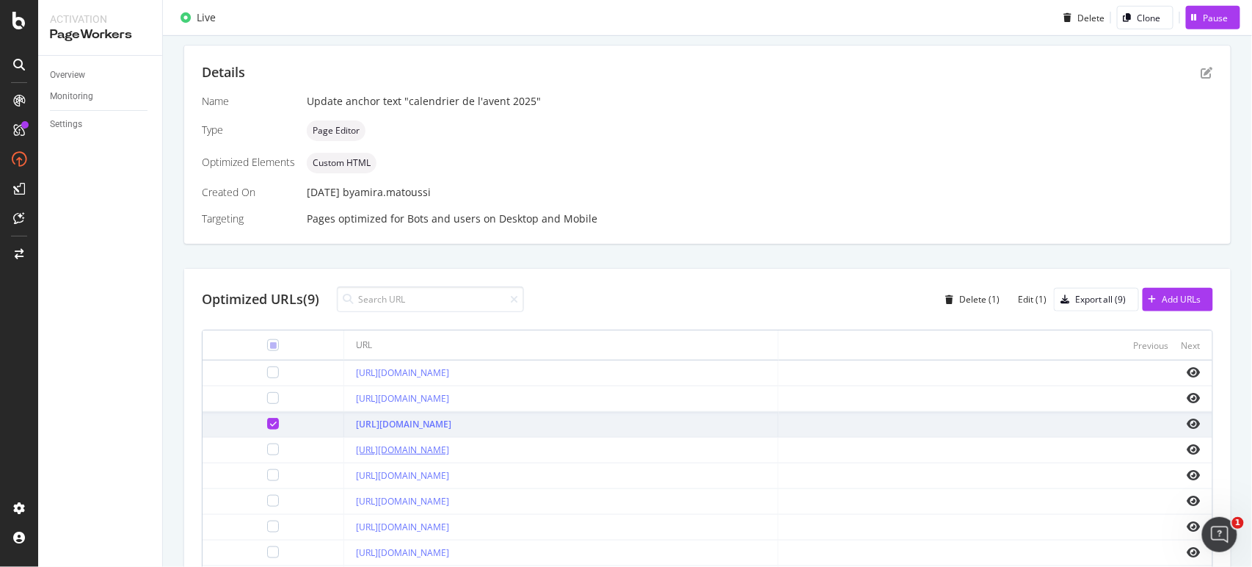
scroll to position [326, 0]
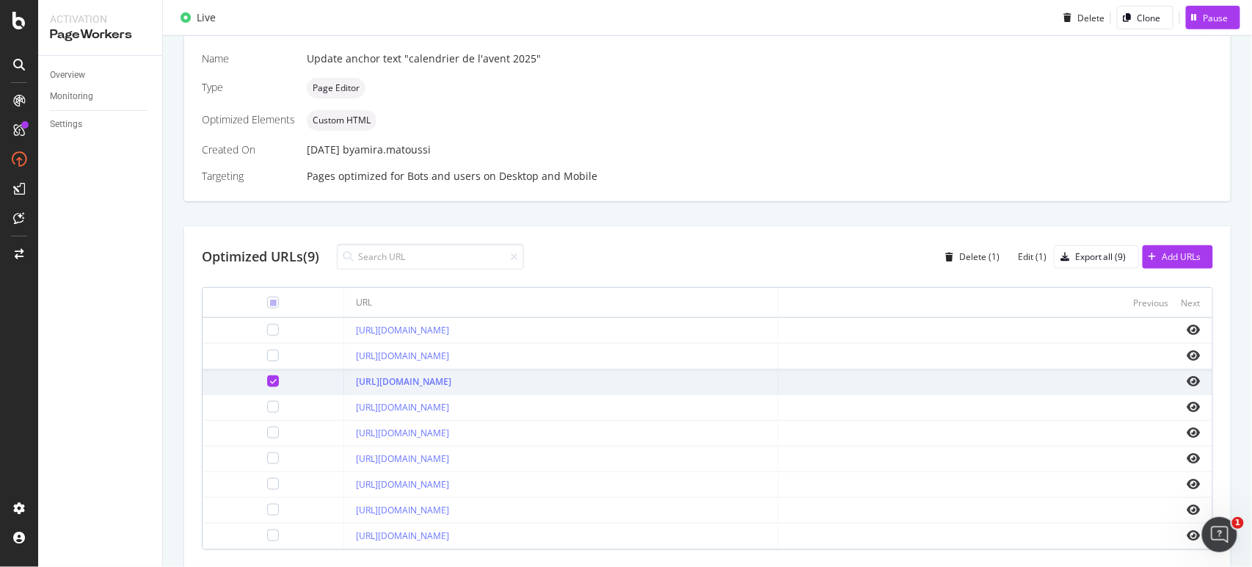
click at [270, 380] on icon at bounding box center [273, 380] width 7 height 7
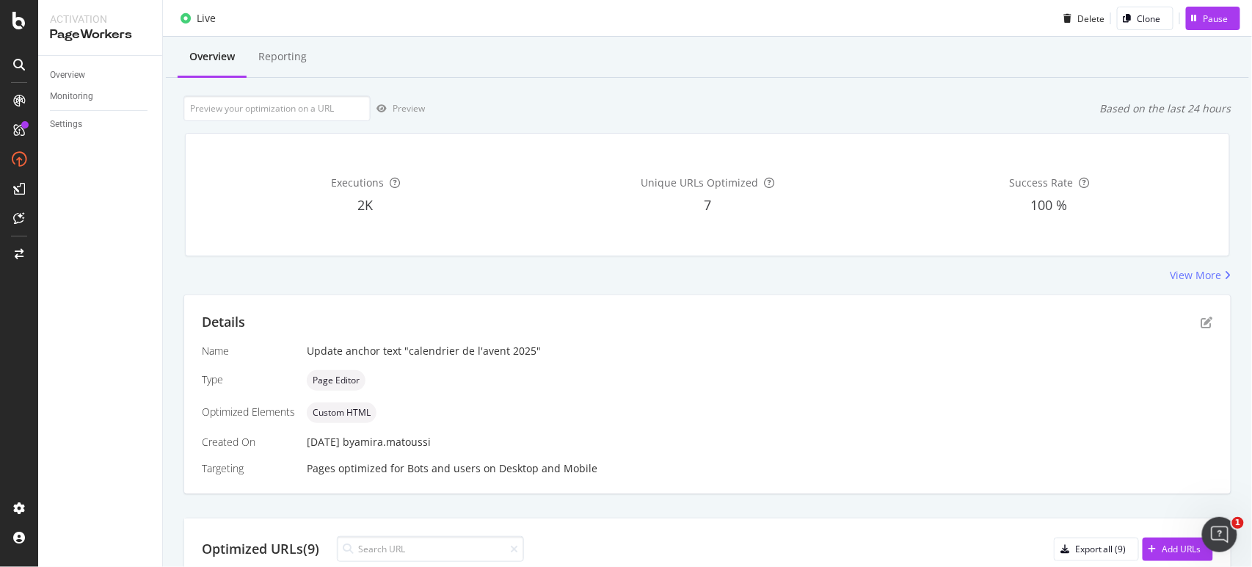
scroll to position [0, 0]
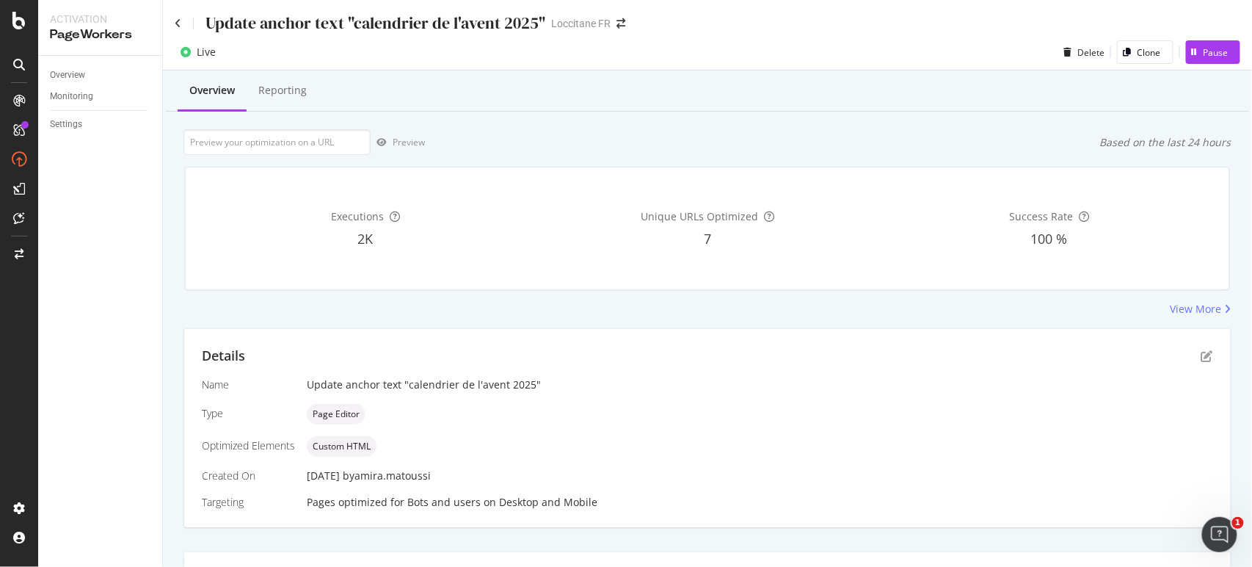
click at [182, 15] on div "Update anchor text "calendrier de l'avent 2025"" at bounding box center [360, 23] width 371 height 23
click at [176, 27] on icon at bounding box center [178, 23] width 7 height 10
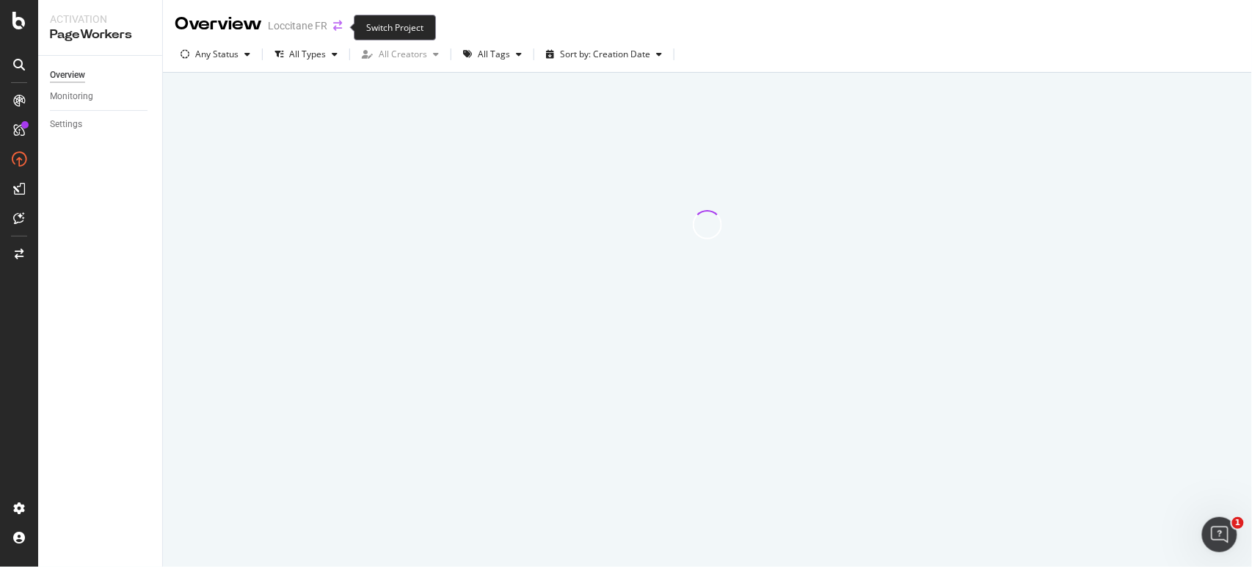
click at [341, 27] on icon "arrow-right-arrow-left" at bounding box center [337, 26] width 9 height 10
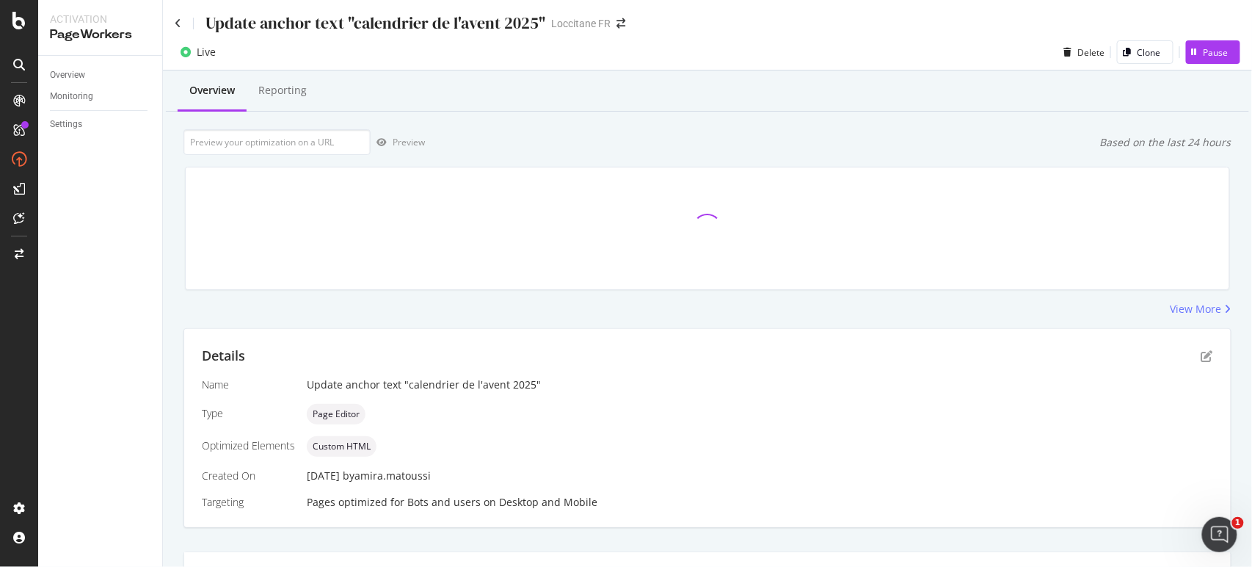
scroll to position [298, 0]
